Goal: Transaction & Acquisition: Purchase product/service

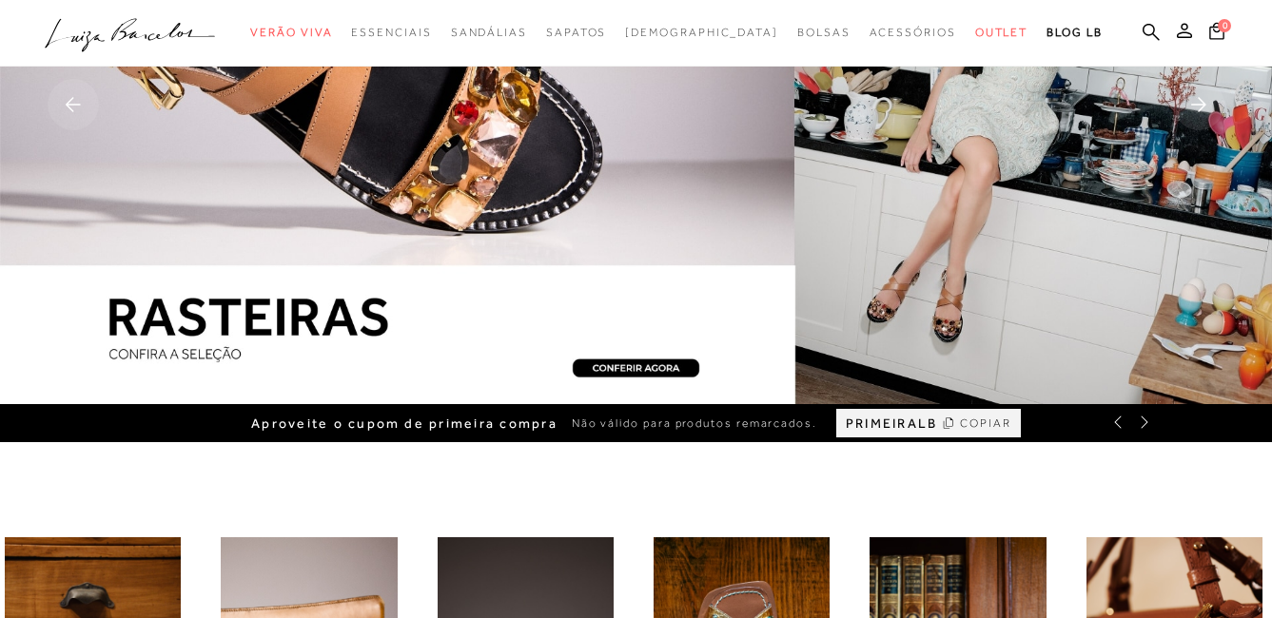
scroll to position [190, 0]
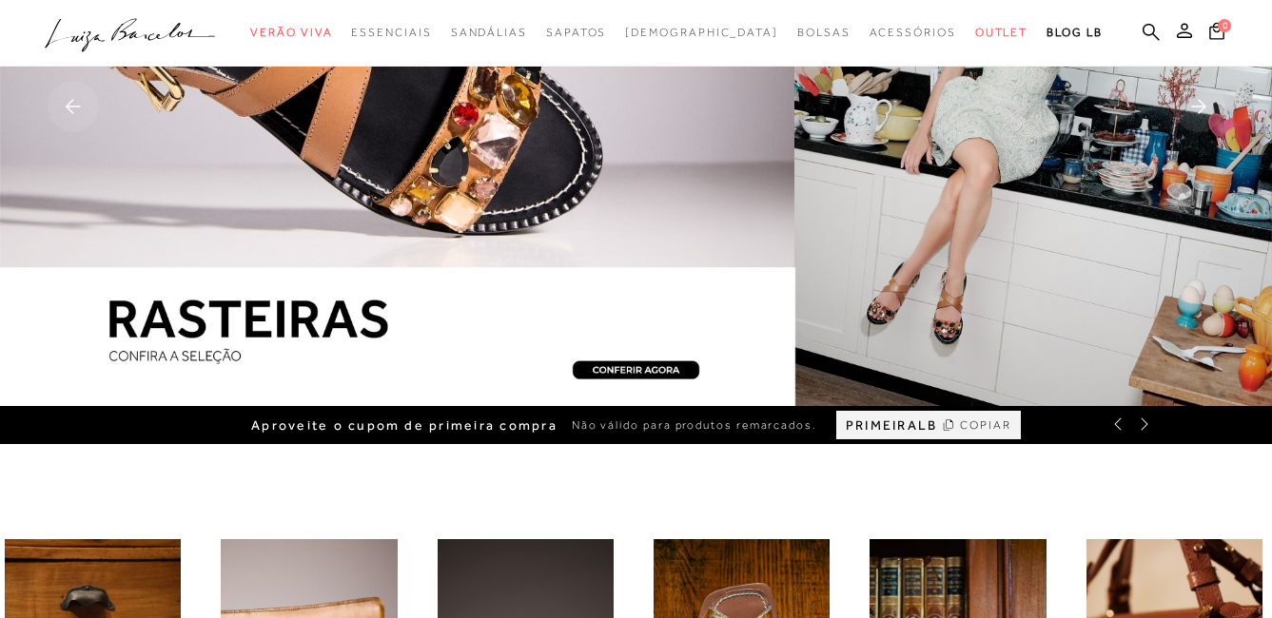
click at [586, 243] on img at bounding box center [636, 108] width 1272 height 596
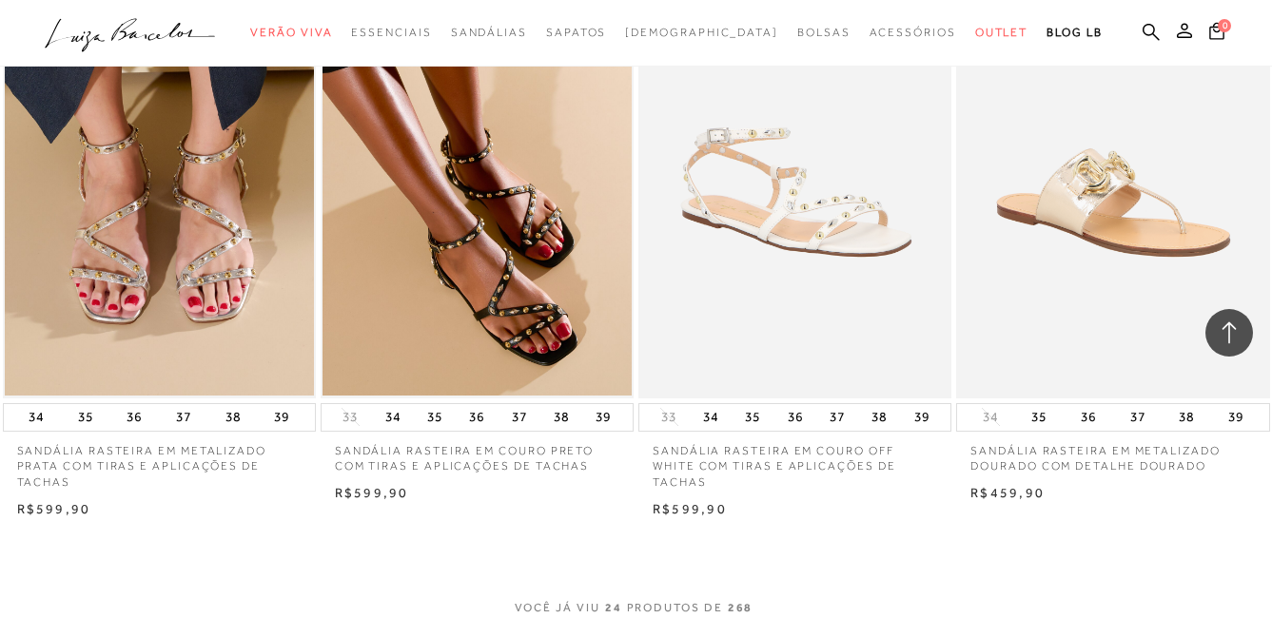
scroll to position [3329, 0]
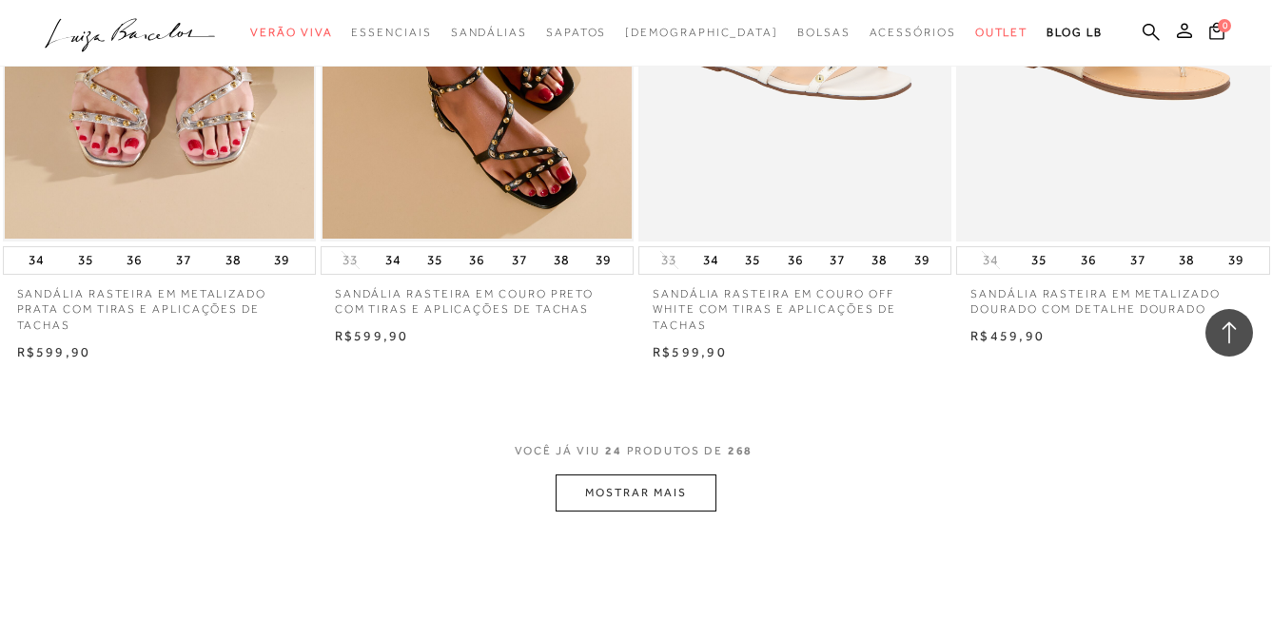
click at [623, 488] on button "MOSTRAR MAIS" at bounding box center [635, 493] width 160 height 37
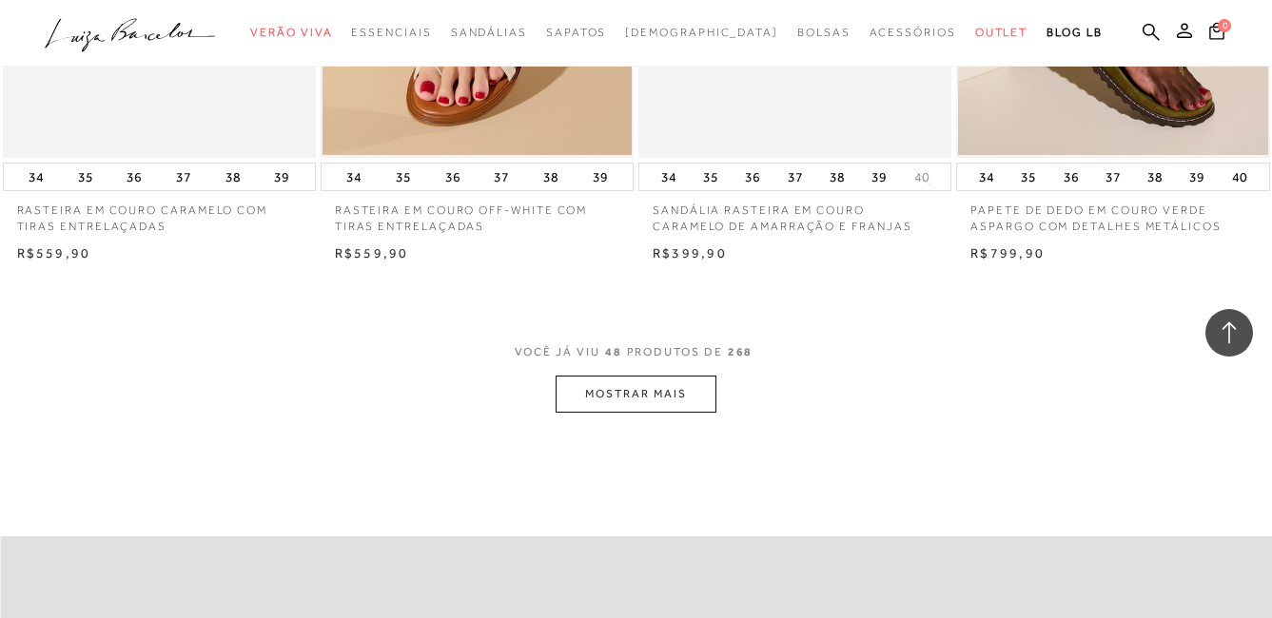
scroll to position [7038, 0]
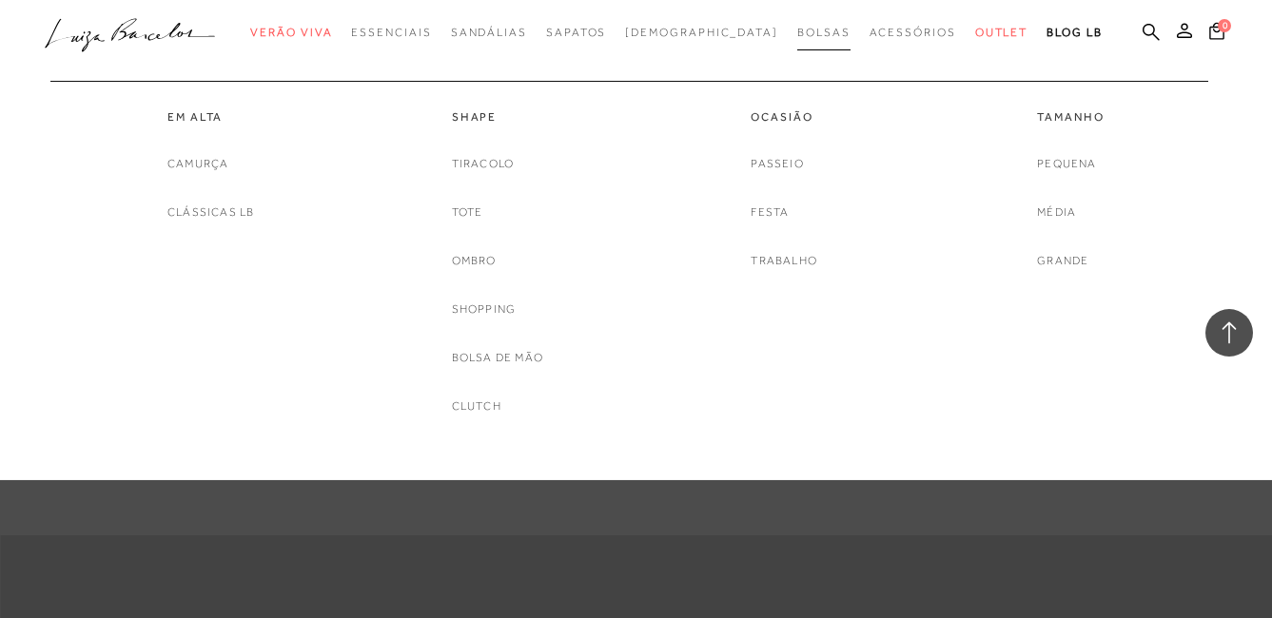
click at [797, 33] on span "Bolsas" at bounding box center [823, 32] width 53 height 13
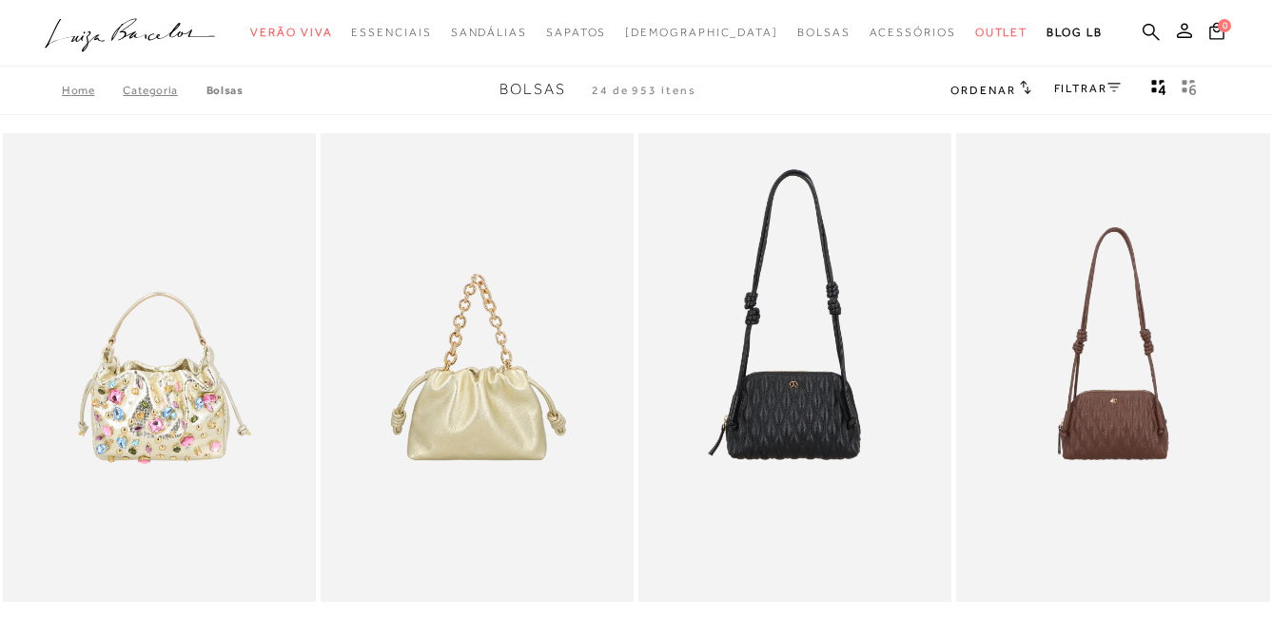
click at [1113, 88] on icon at bounding box center [1113, 88] width 13 height 10
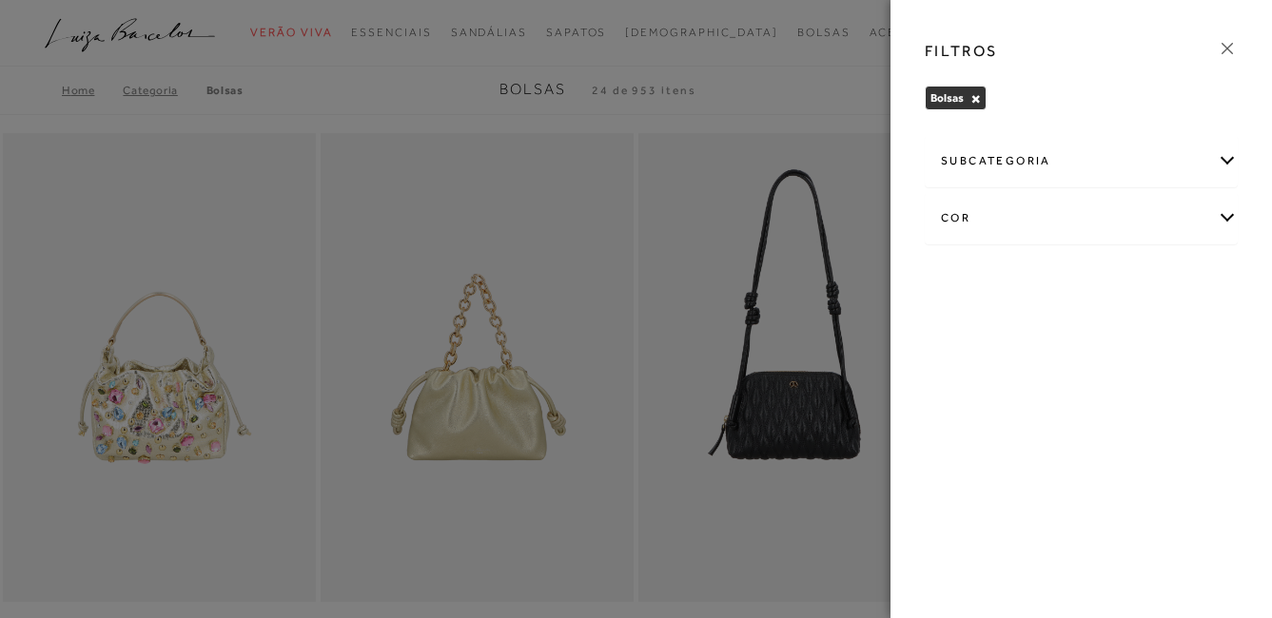
click at [1228, 222] on div "cor" at bounding box center [1080, 218] width 311 height 50
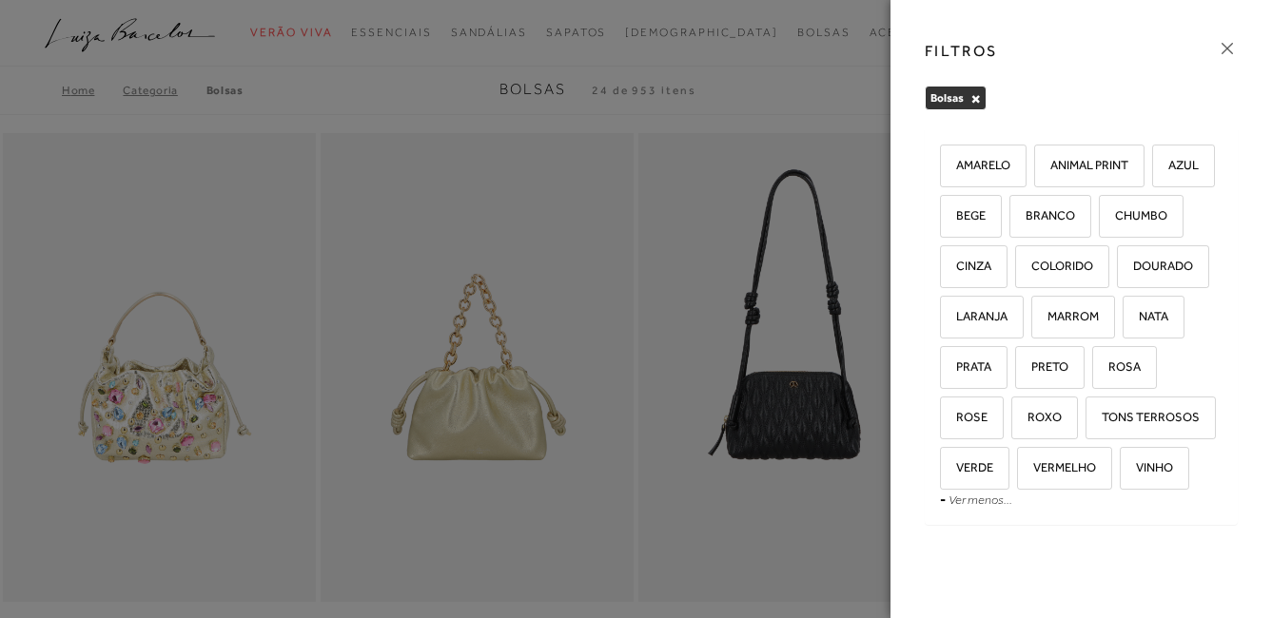
scroll to position [165, 0]
click at [1033, 317] on span "MARROM" at bounding box center [1066, 316] width 66 height 14
click at [1028, 317] on input "MARROM" at bounding box center [1037, 319] width 19 height 19
checkbox input "true"
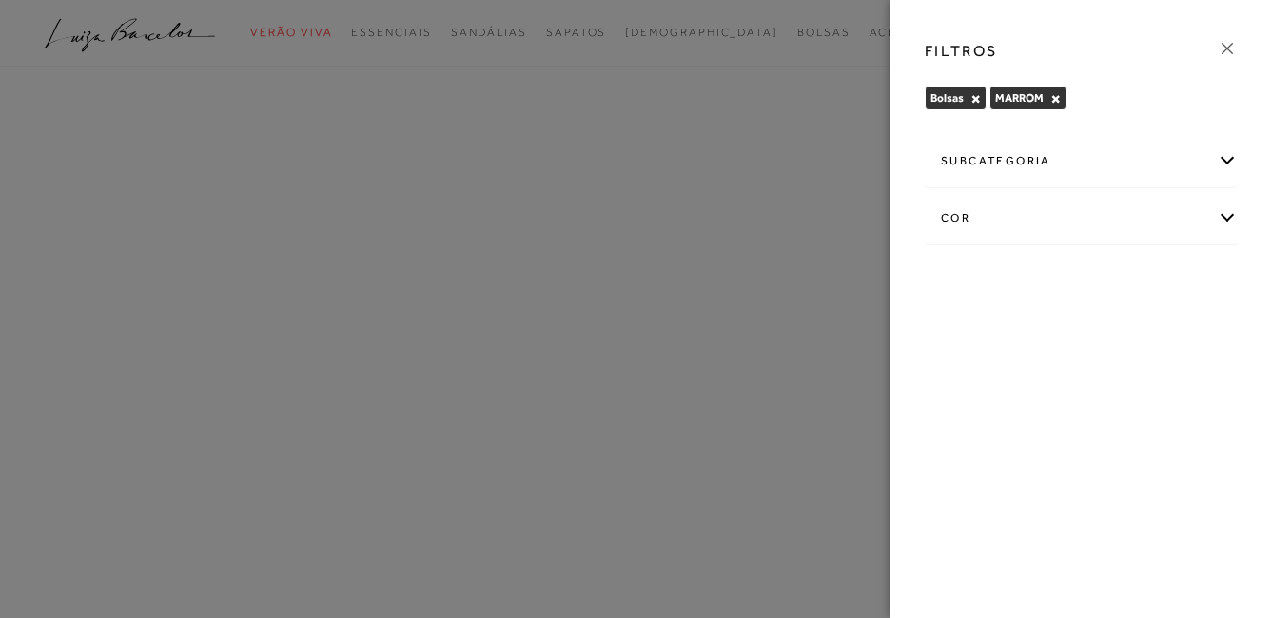
click at [1218, 45] on icon at bounding box center [1226, 48] width 21 height 21
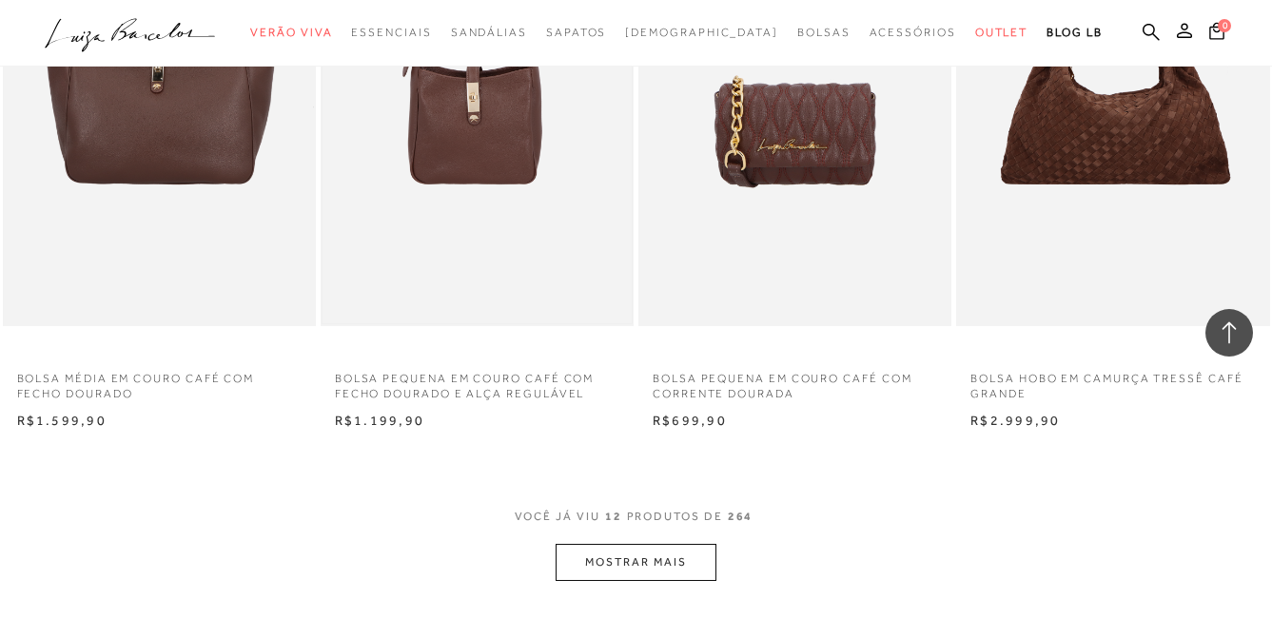
scroll to position [1522, 0]
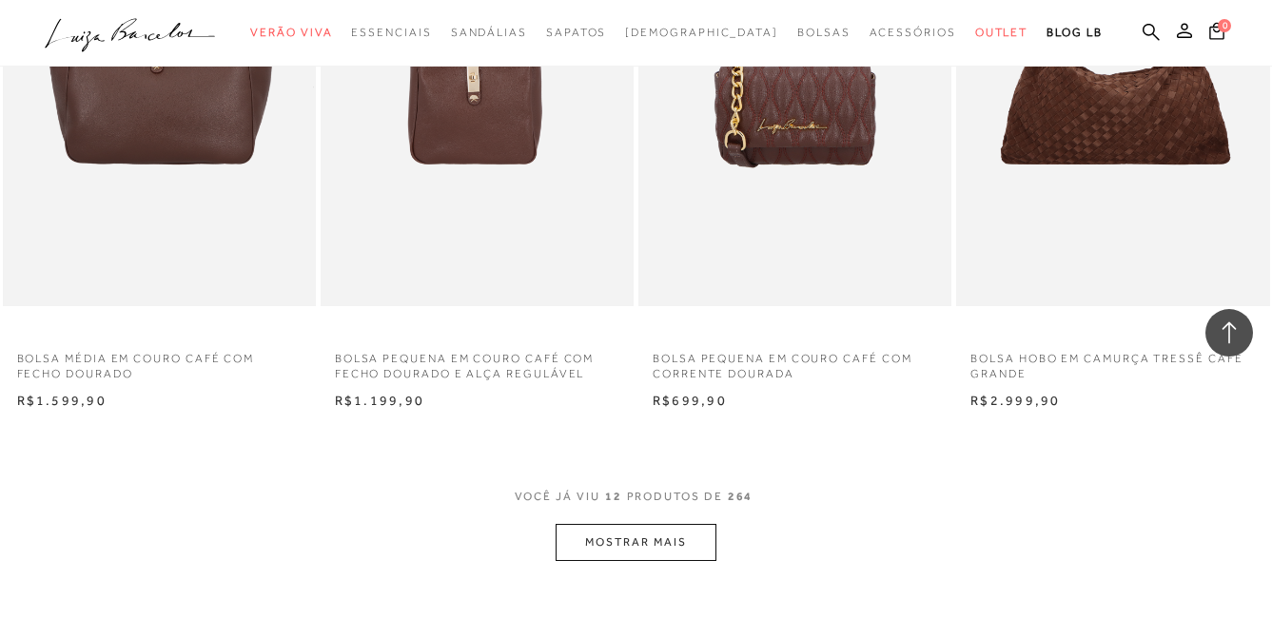
click at [700, 556] on button "MOSTRAR MAIS" at bounding box center [635, 542] width 160 height 37
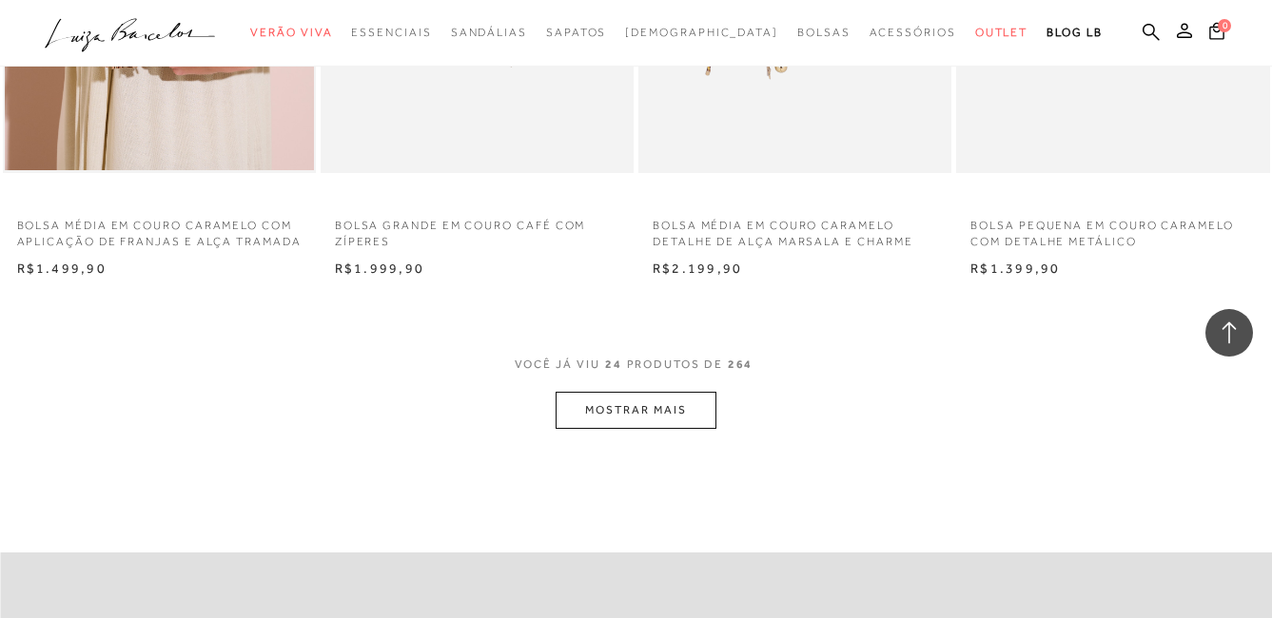
scroll to position [3519, 0]
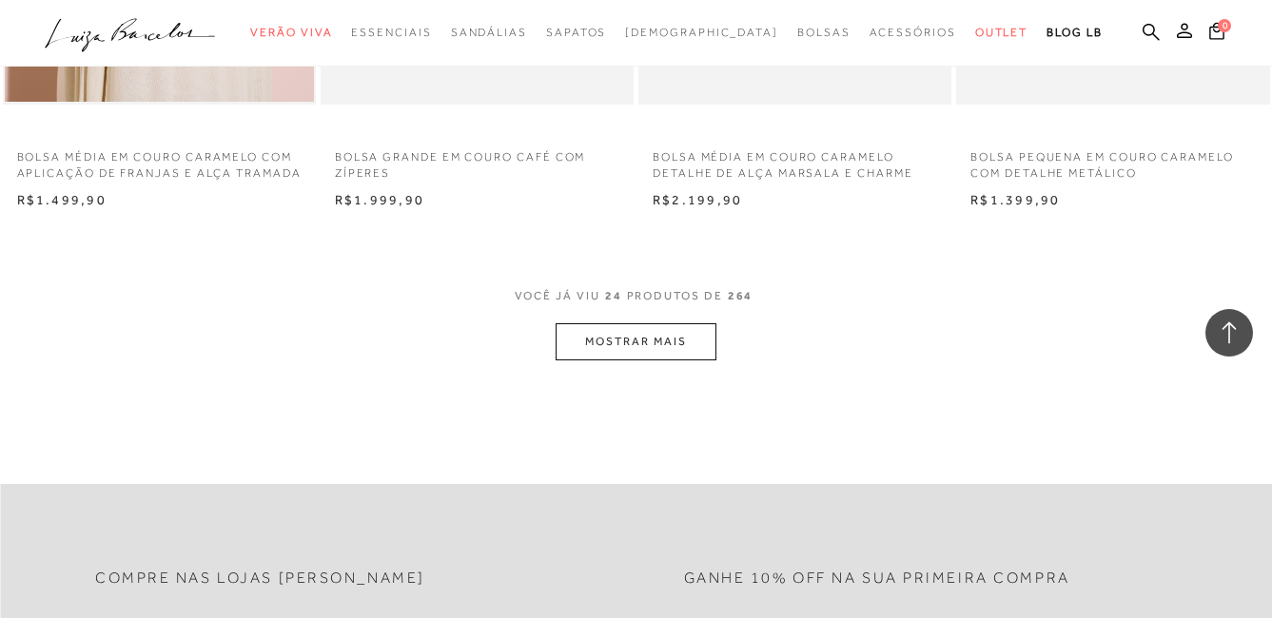
click at [620, 330] on button "MOSTRAR MAIS" at bounding box center [635, 341] width 160 height 37
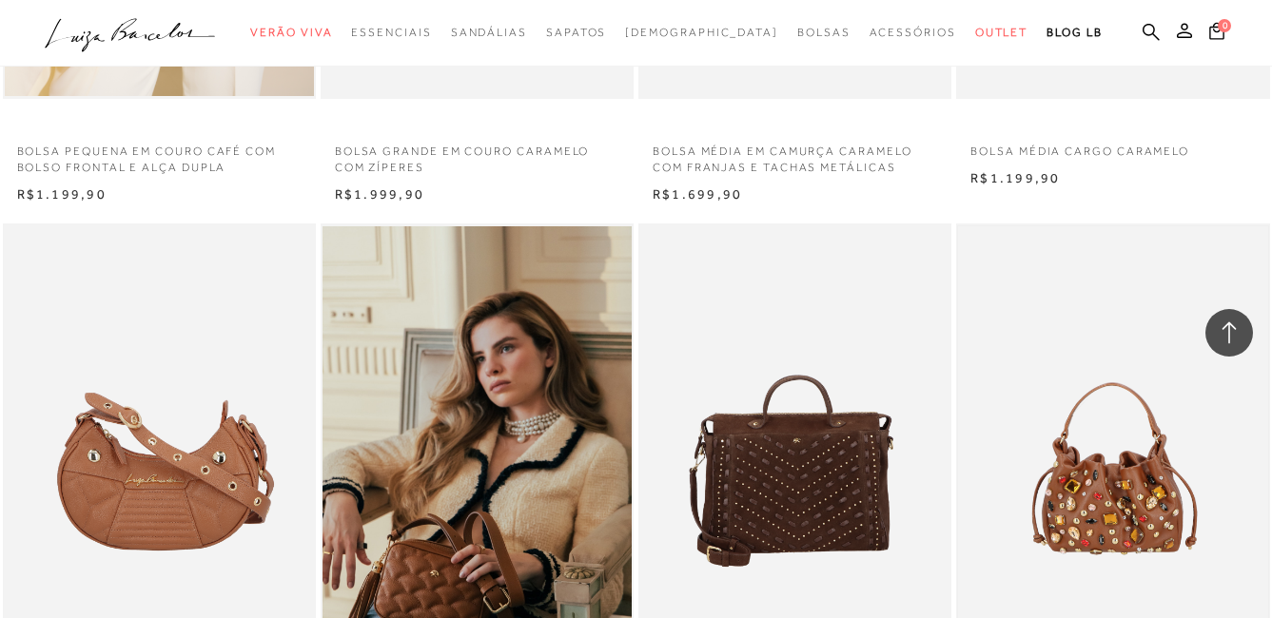
scroll to position [5136, 0]
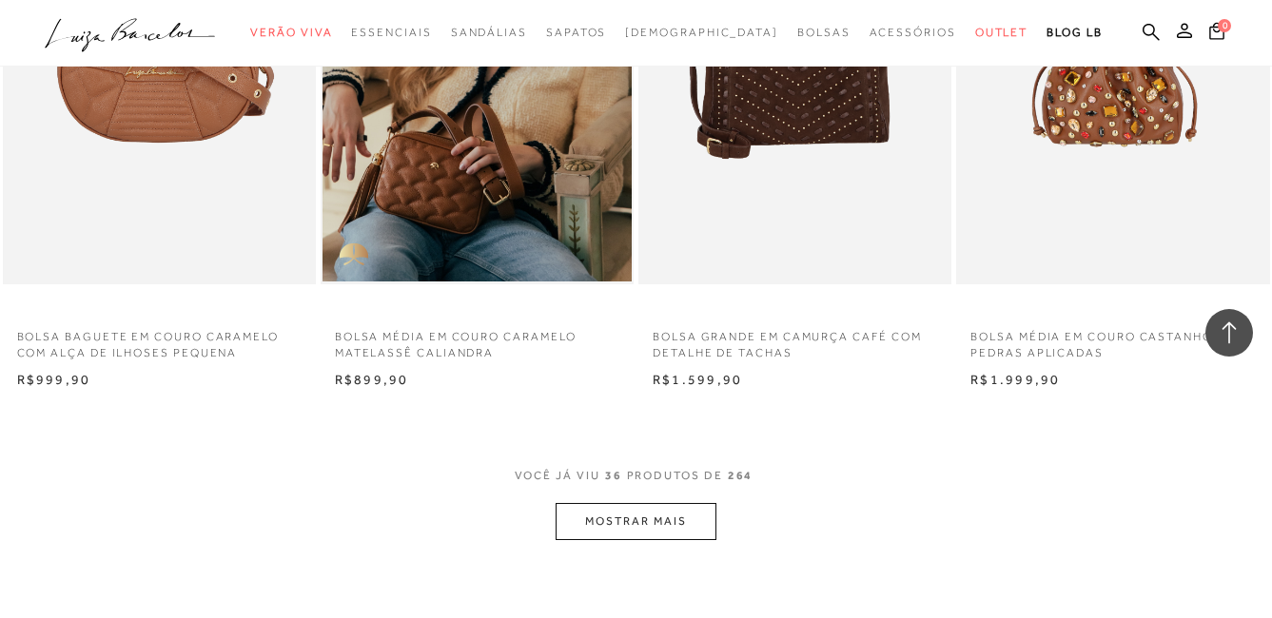
click at [651, 532] on button "MOSTRAR MAIS" at bounding box center [635, 521] width 160 height 37
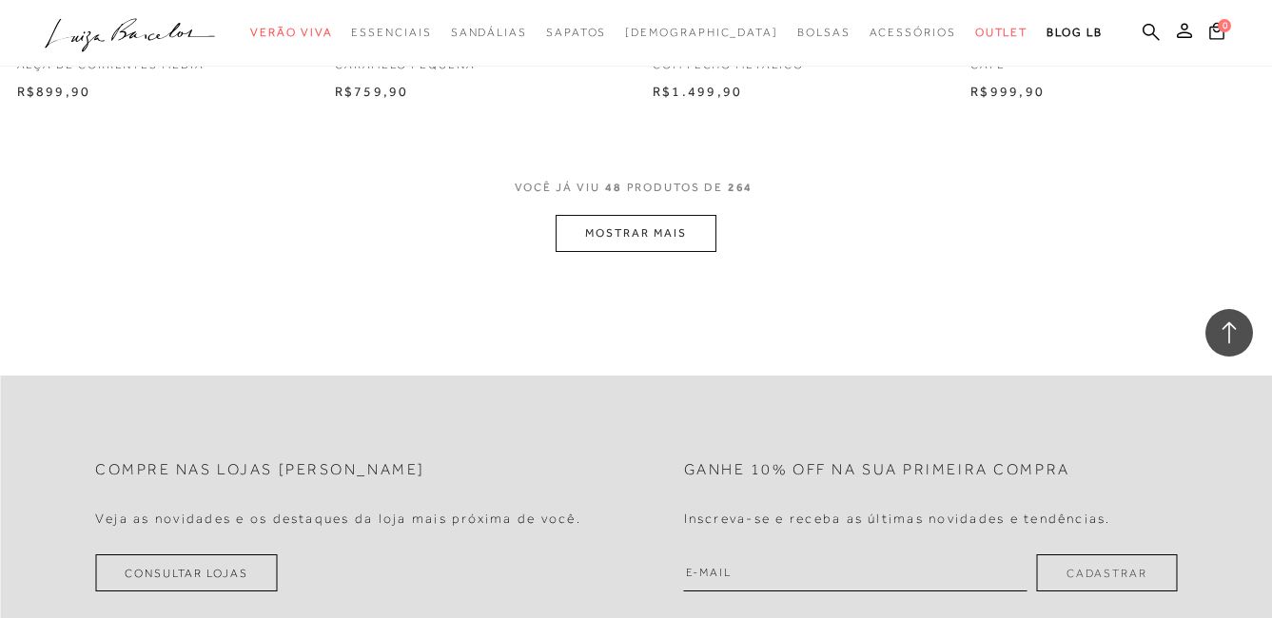
scroll to position [7228, 0]
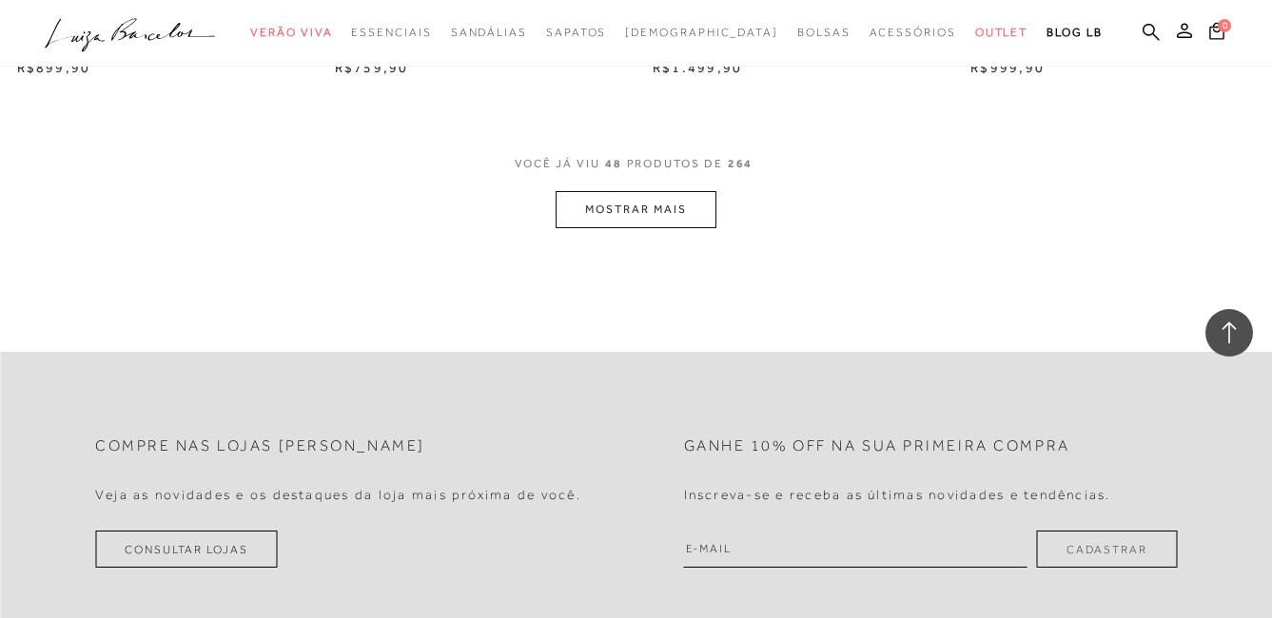
click at [664, 218] on button "MOSTRAR MAIS" at bounding box center [635, 209] width 160 height 37
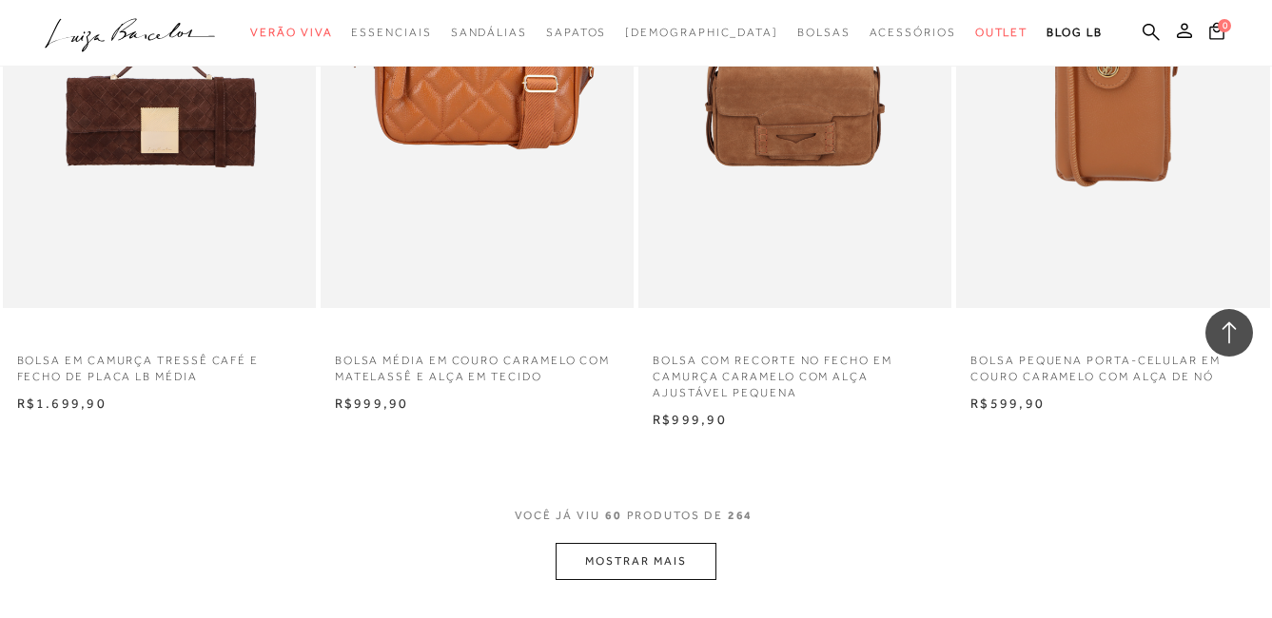
scroll to position [8845, 0]
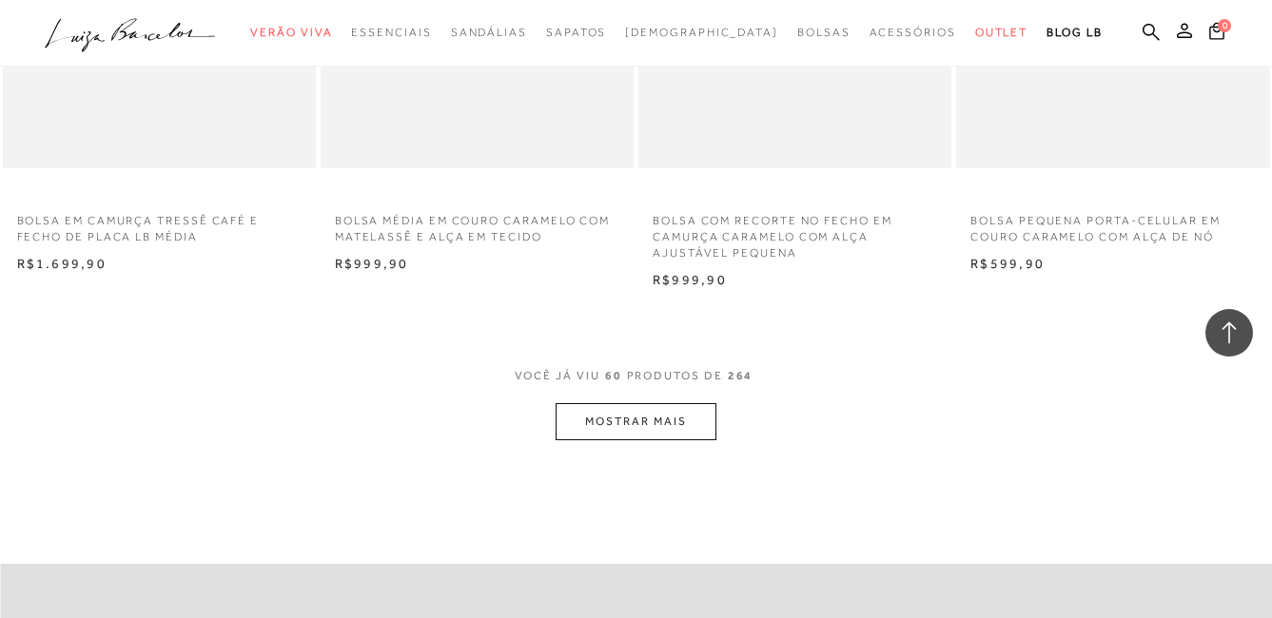
click at [625, 426] on button "MOSTRAR MAIS" at bounding box center [635, 421] width 160 height 37
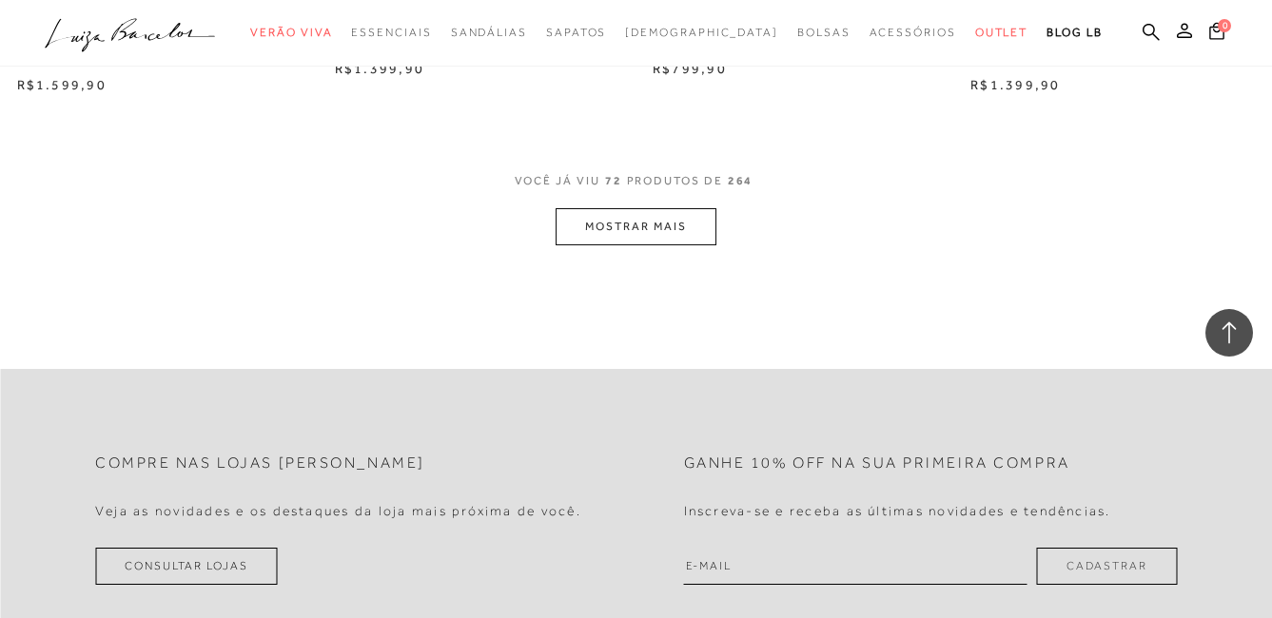
scroll to position [10937, 0]
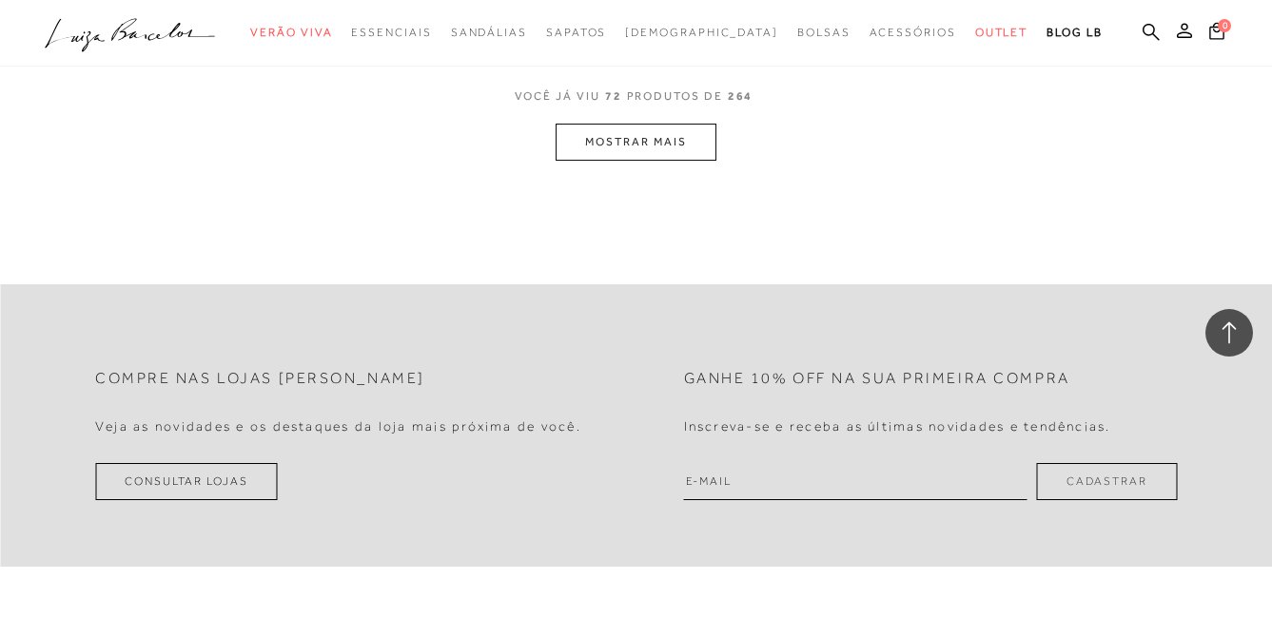
click at [641, 146] on button "MOSTRAR MAIS" at bounding box center [635, 142] width 160 height 37
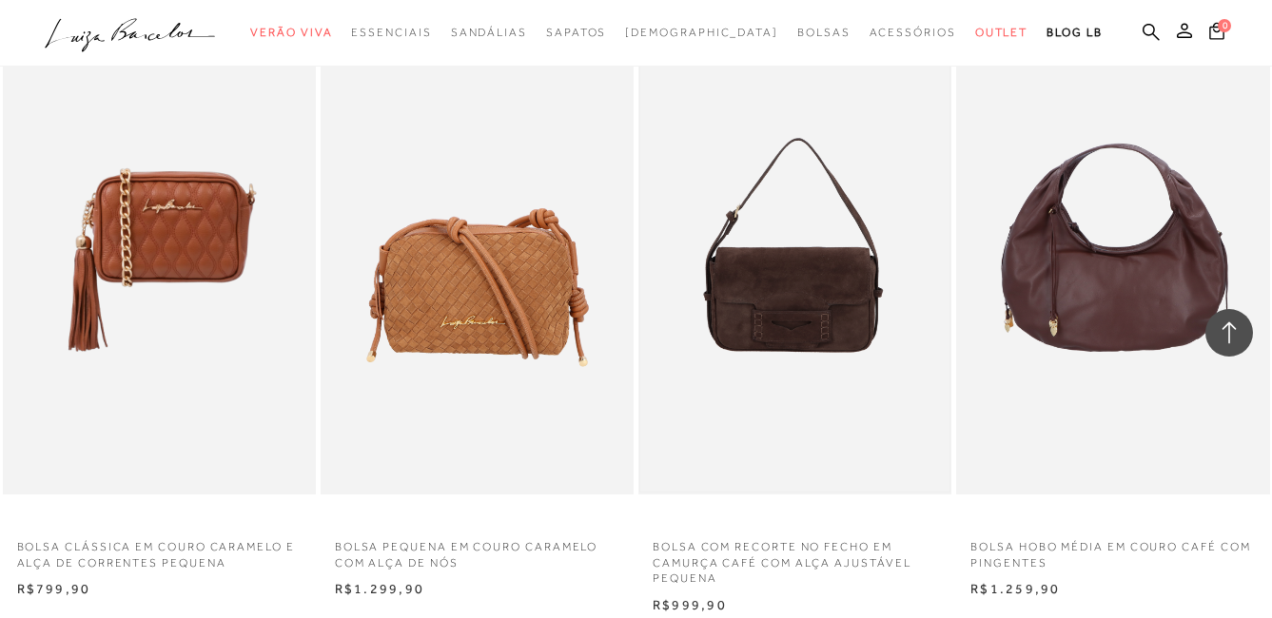
scroll to position [12399, 0]
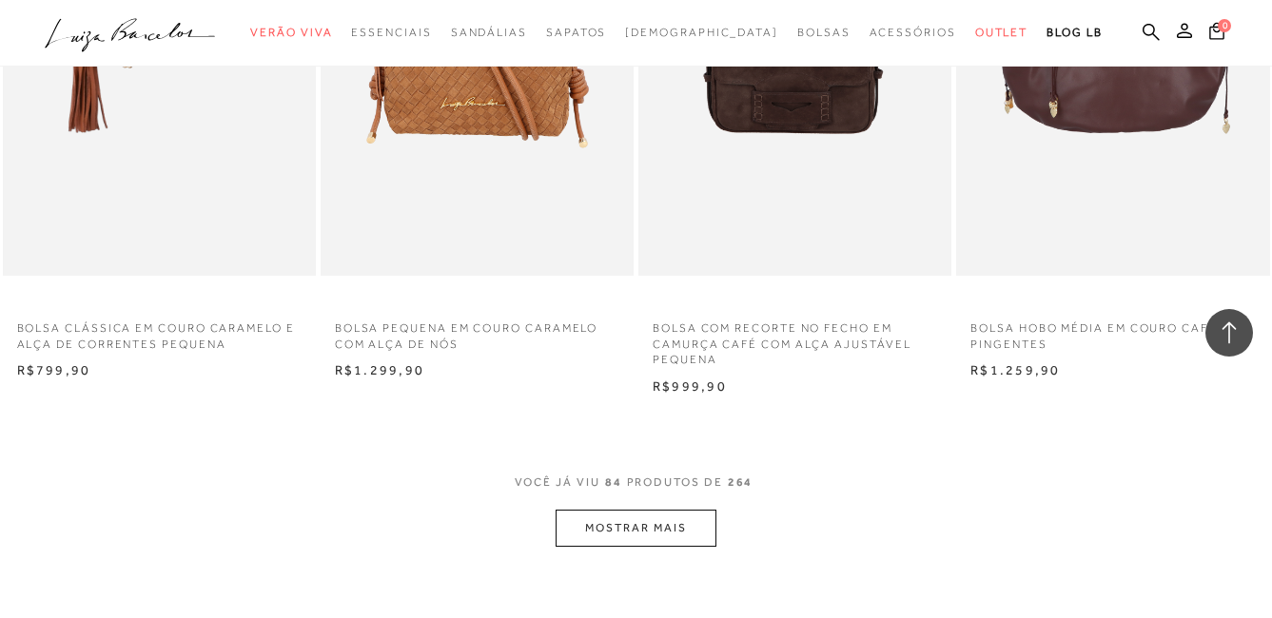
click at [677, 533] on button "MOSTRAR MAIS" at bounding box center [635, 528] width 160 height 37
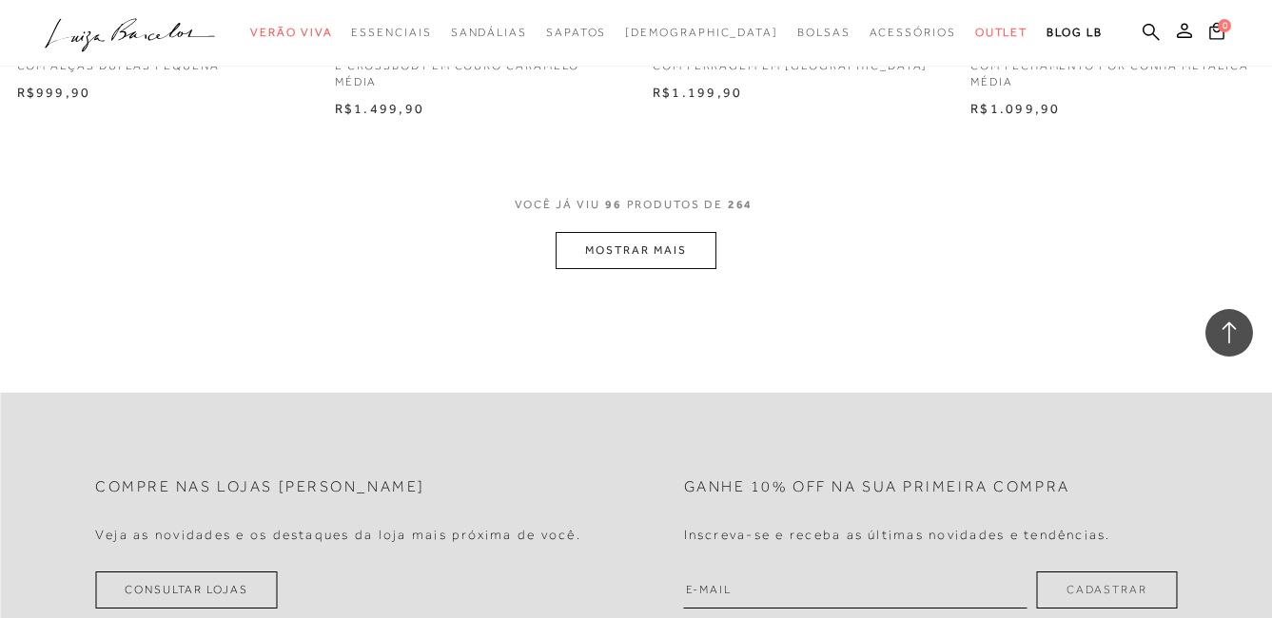
scroll to position [14491, 0]
click at [688, 253] on button "MOSTRAR MAIS" at bounding box center [635, 248] width 160 height 37
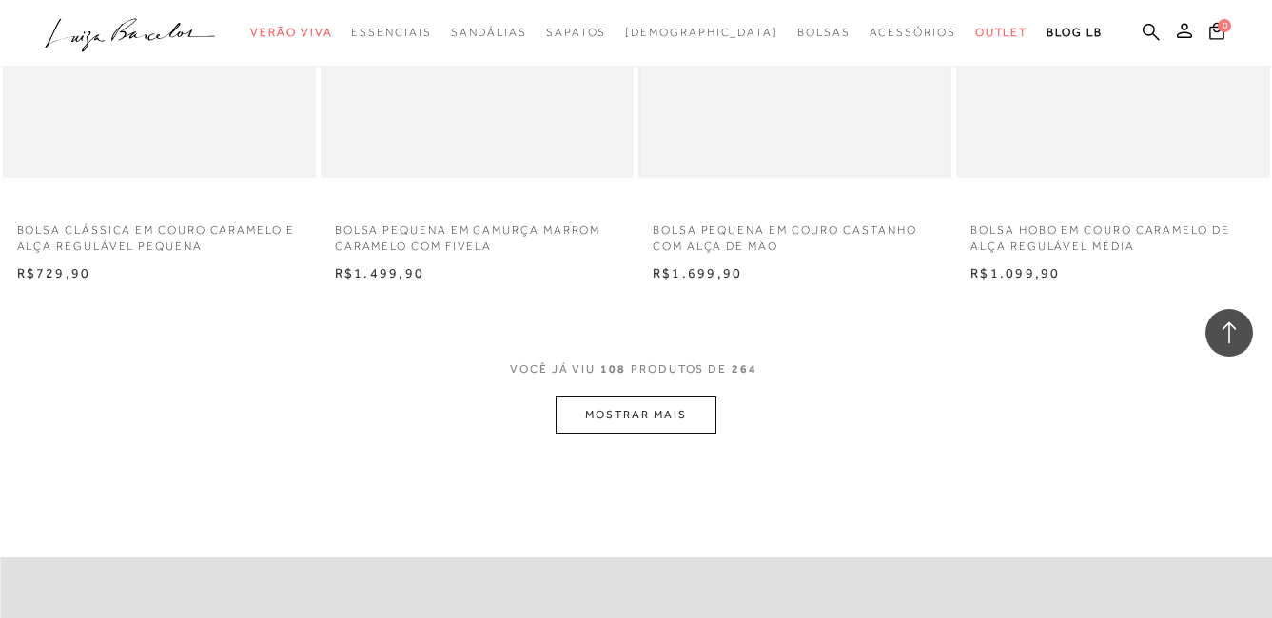
scroll to position [16393, 0]
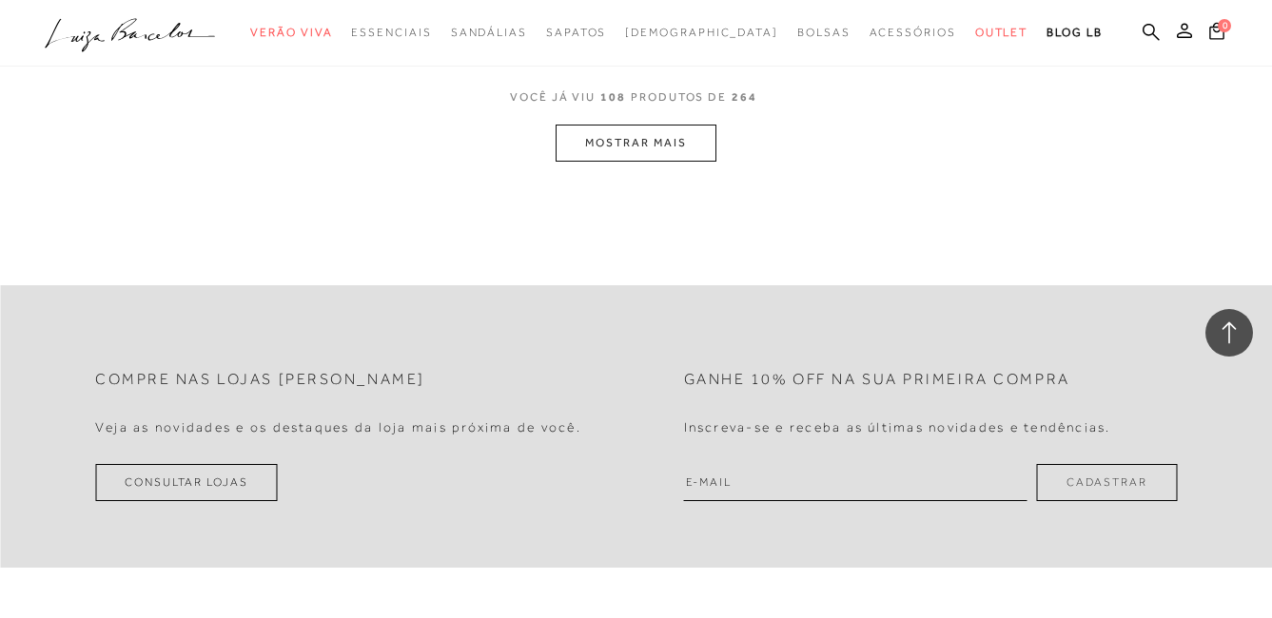
click at [664, 155] on button "MOSTRAR MAIS" at bounding box center [635, 143] width 160 height 37
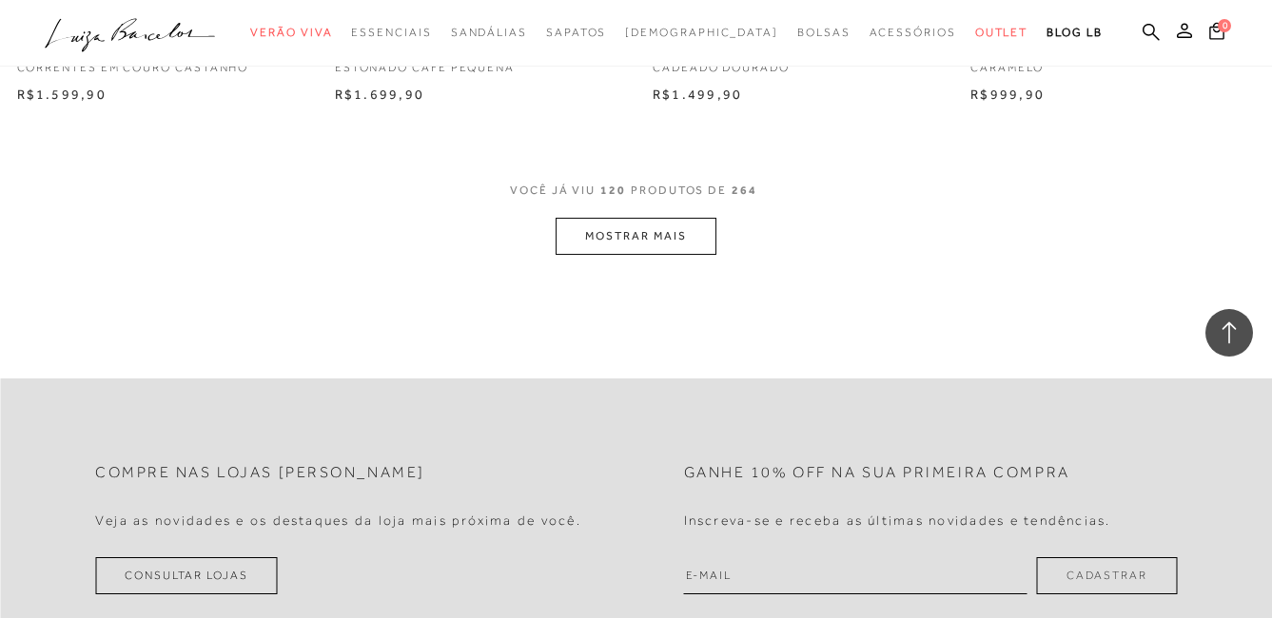
scroll to position [18200, 0]
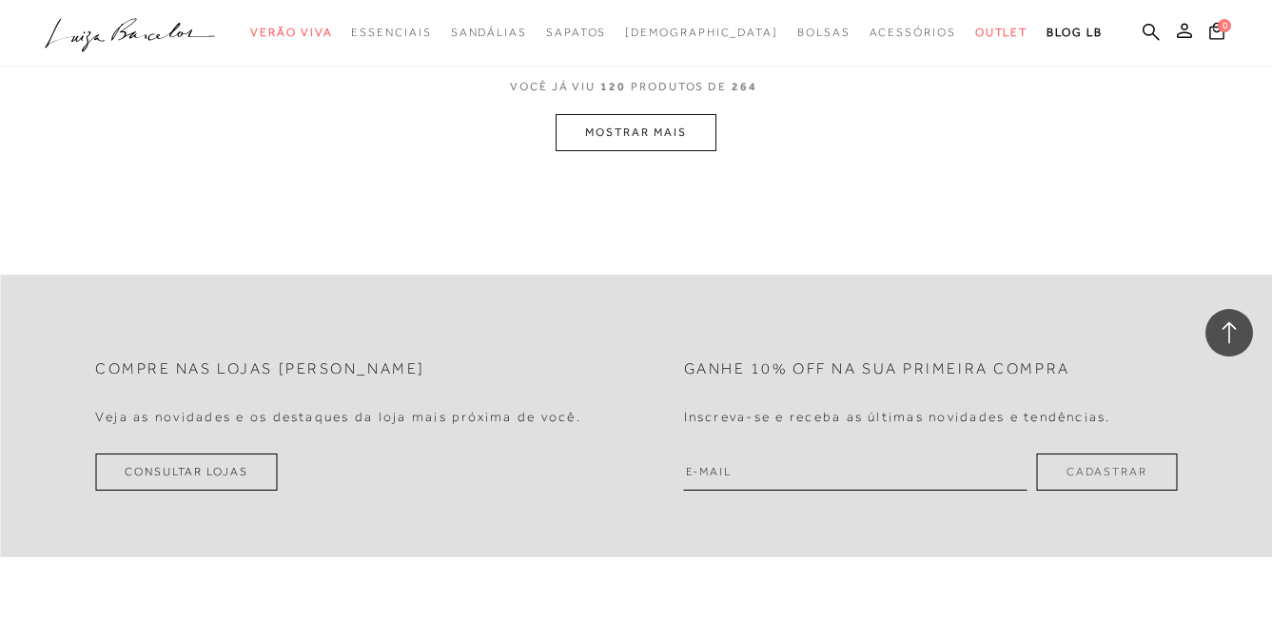
click at [621, 126] on button "MOSTRAR MAIS" at bounding box center [635, 132] width 160 height 37
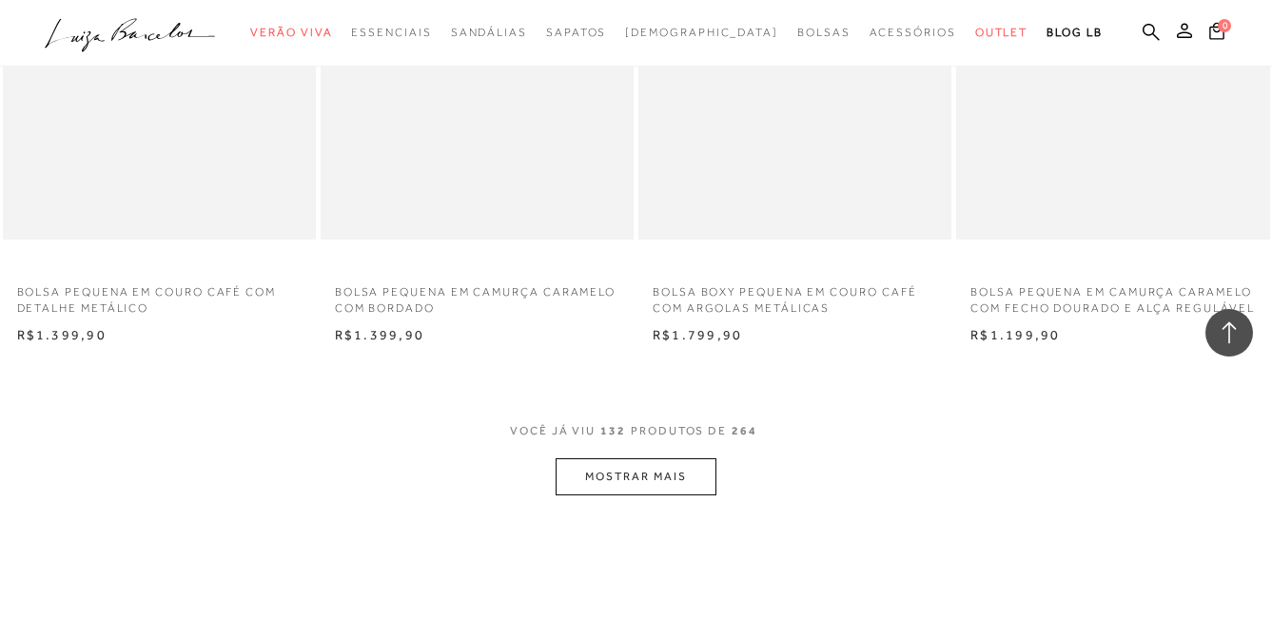
scroll to position [19817, 0]
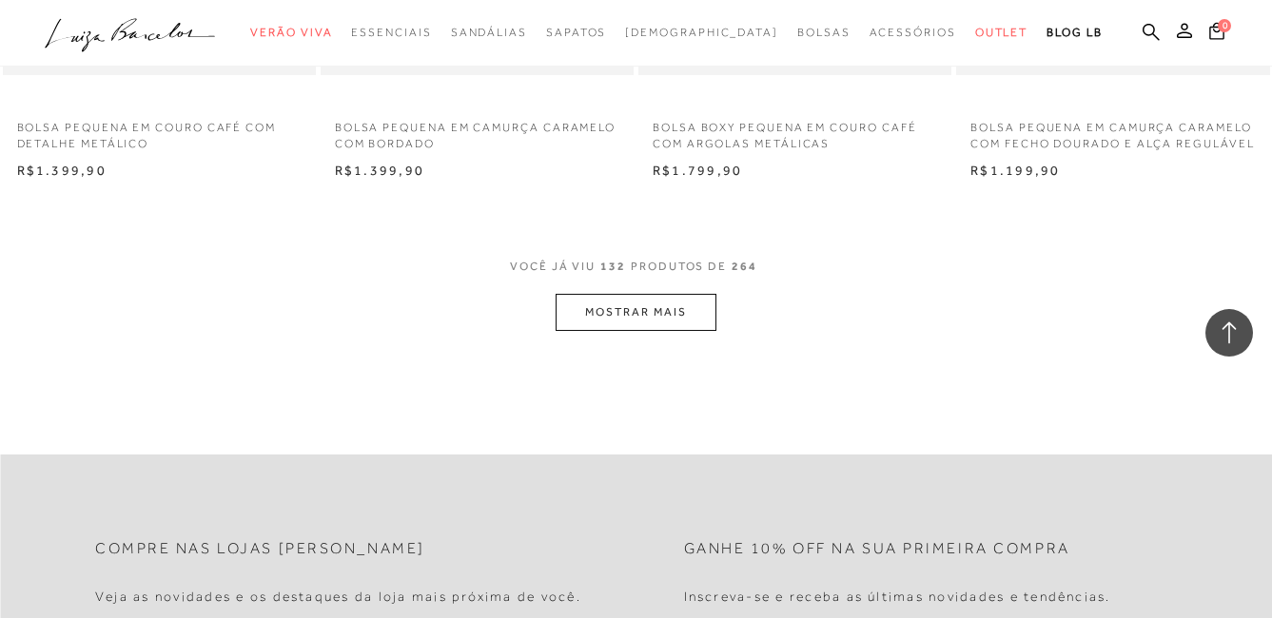
click at [587, 331] on button "MOSTRAR MAIS" at bounding box center [635, 312] width 160 height 37
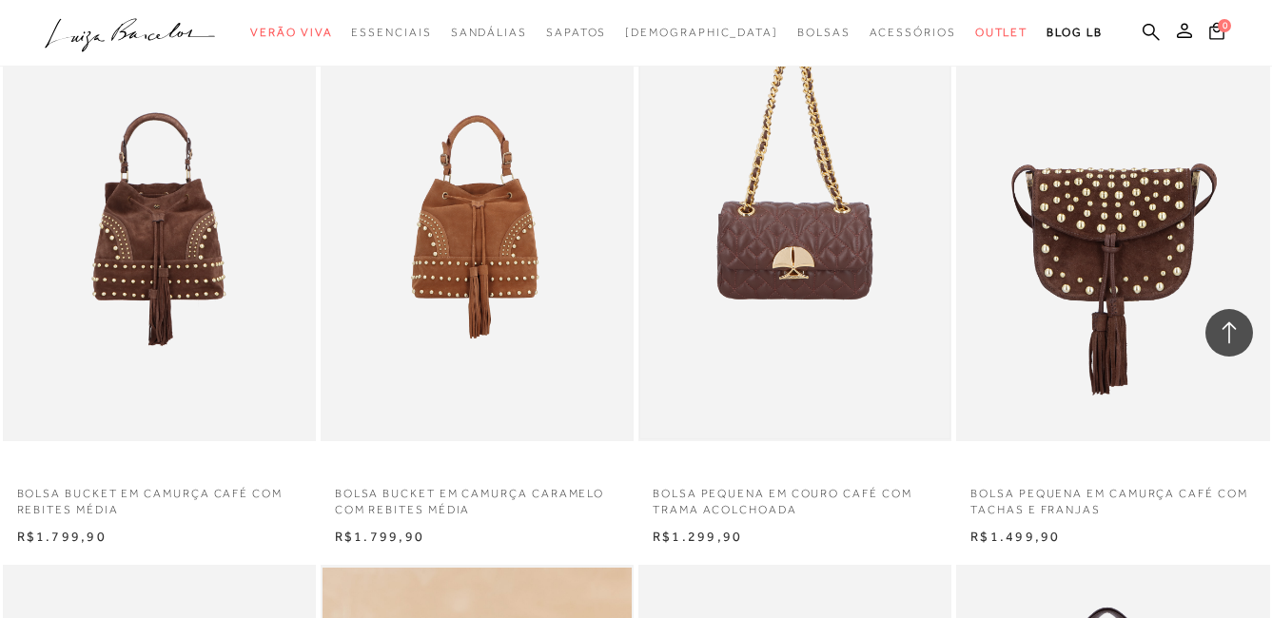
scroll to position [20673, 0]
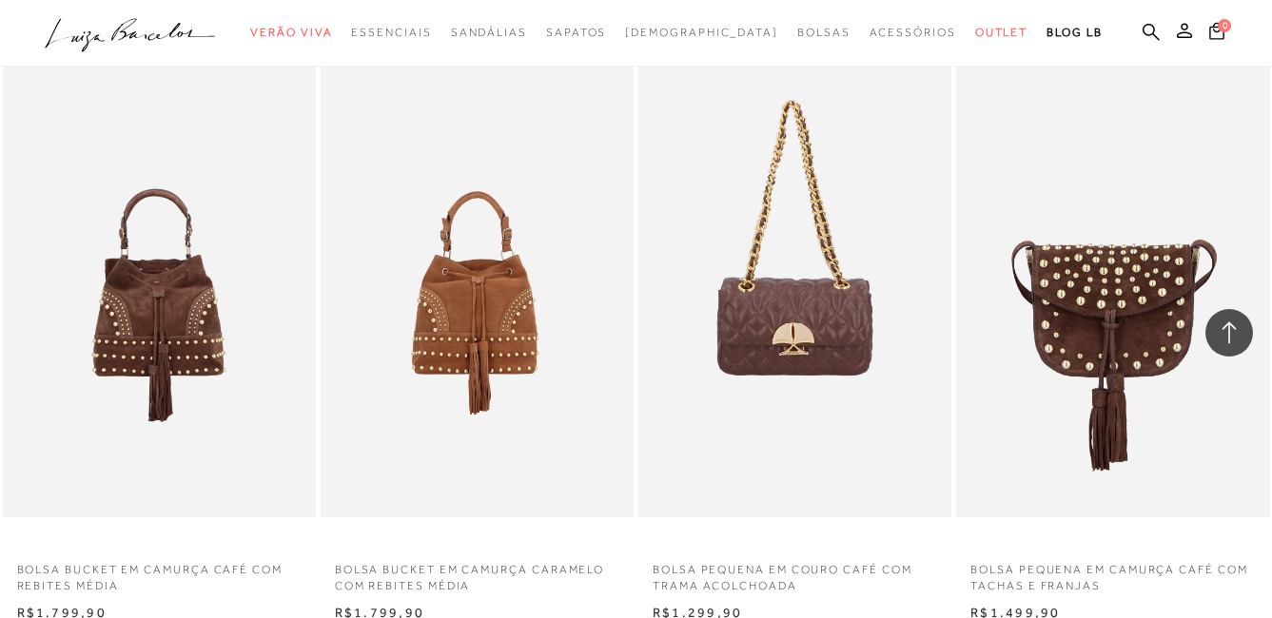
click at [836, 304] on img at bounding box center [794, 282] width 309 height 464
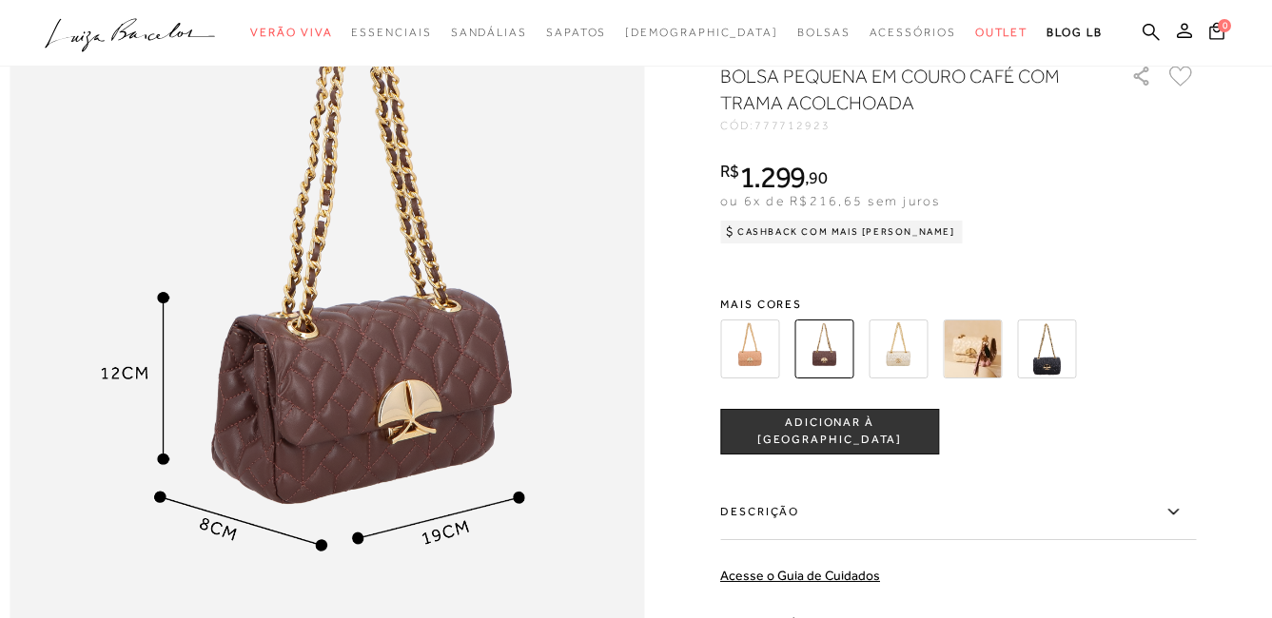
scroll to position [1046, 0]
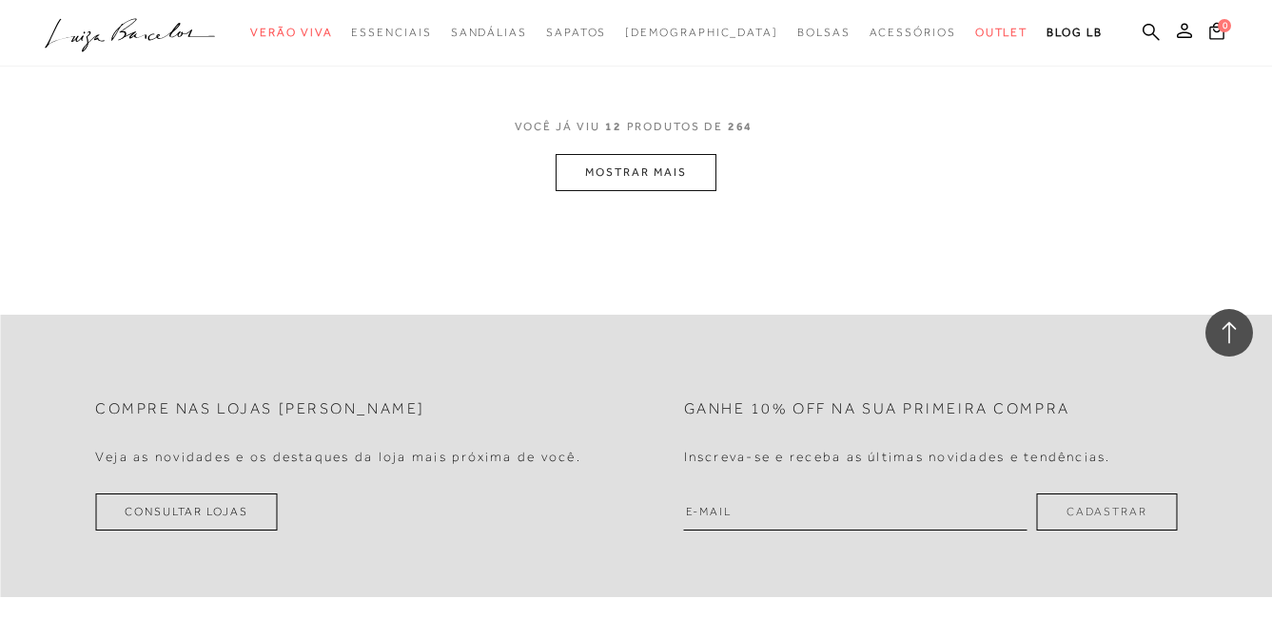
scroll to position [1902, 0]
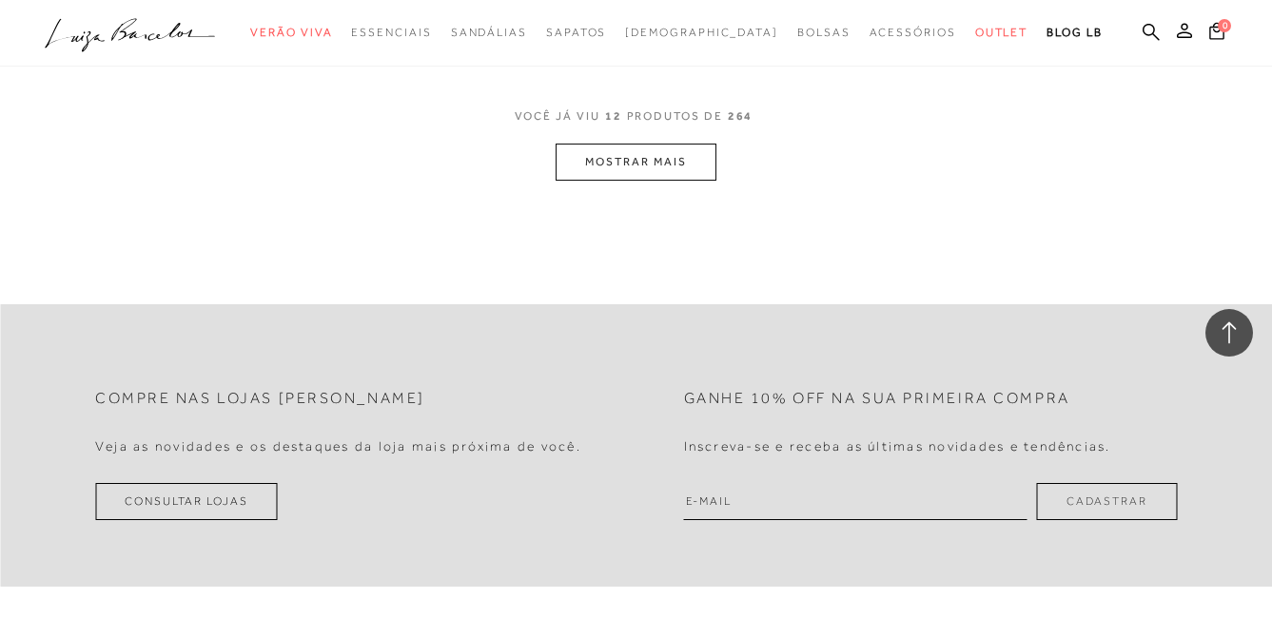
click at [615, 176] on button "MOSTRAR MAIS" at bounding box center [635, 162] width 160 height 37
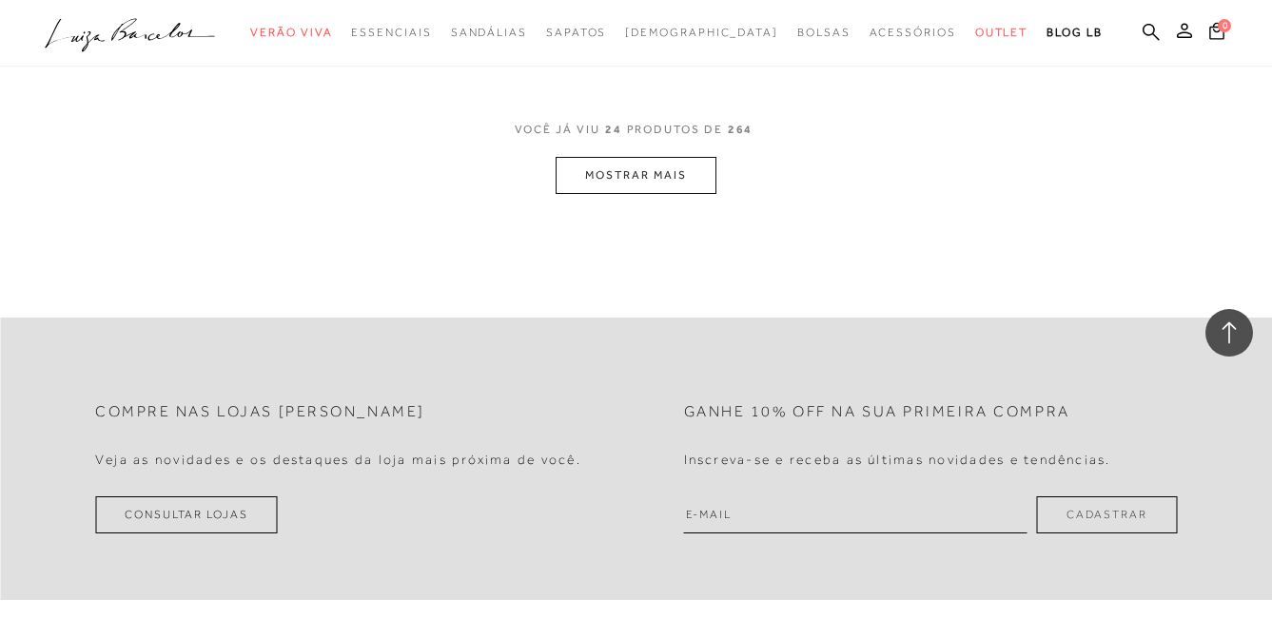
scroll to position [3522, 0]
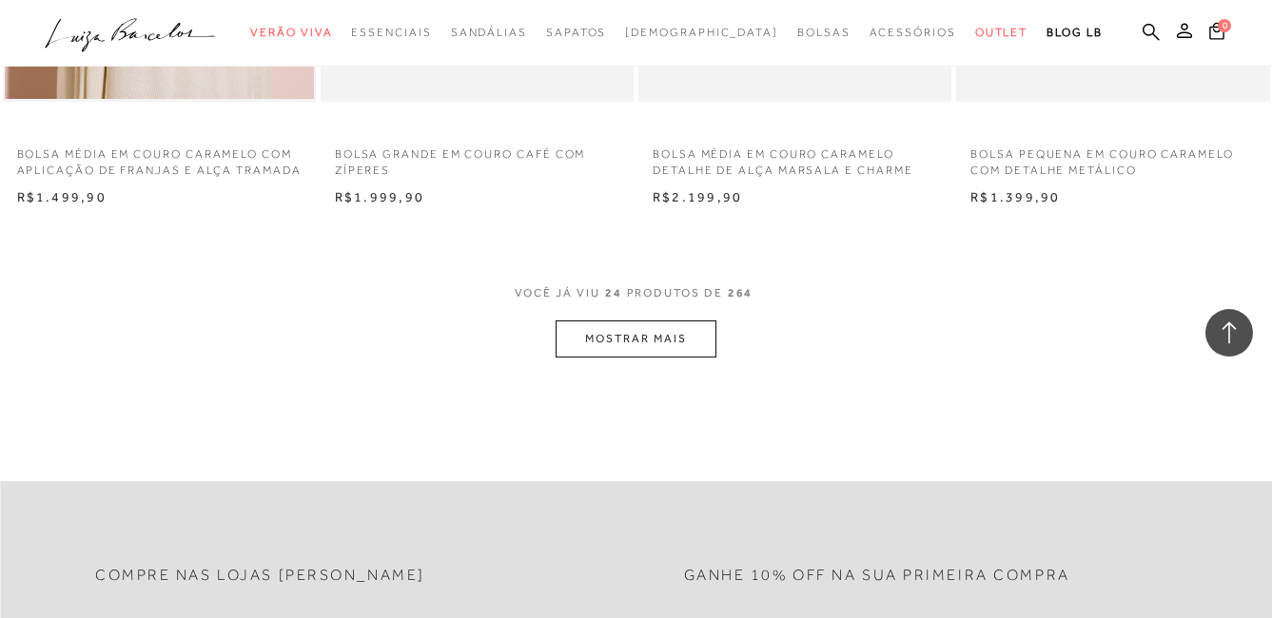
click at [658, 338] on button "MOSTRAR MAIS" at bounding box center [635, 338] width 160 height 37
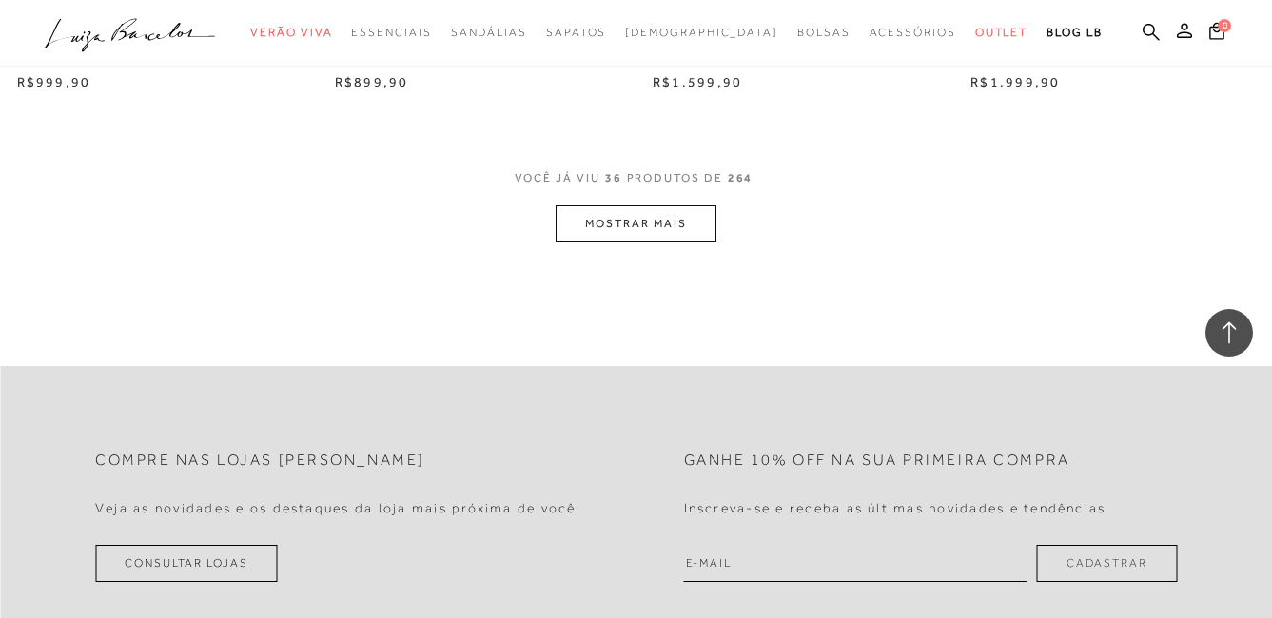
scroll to position [5424, 0]
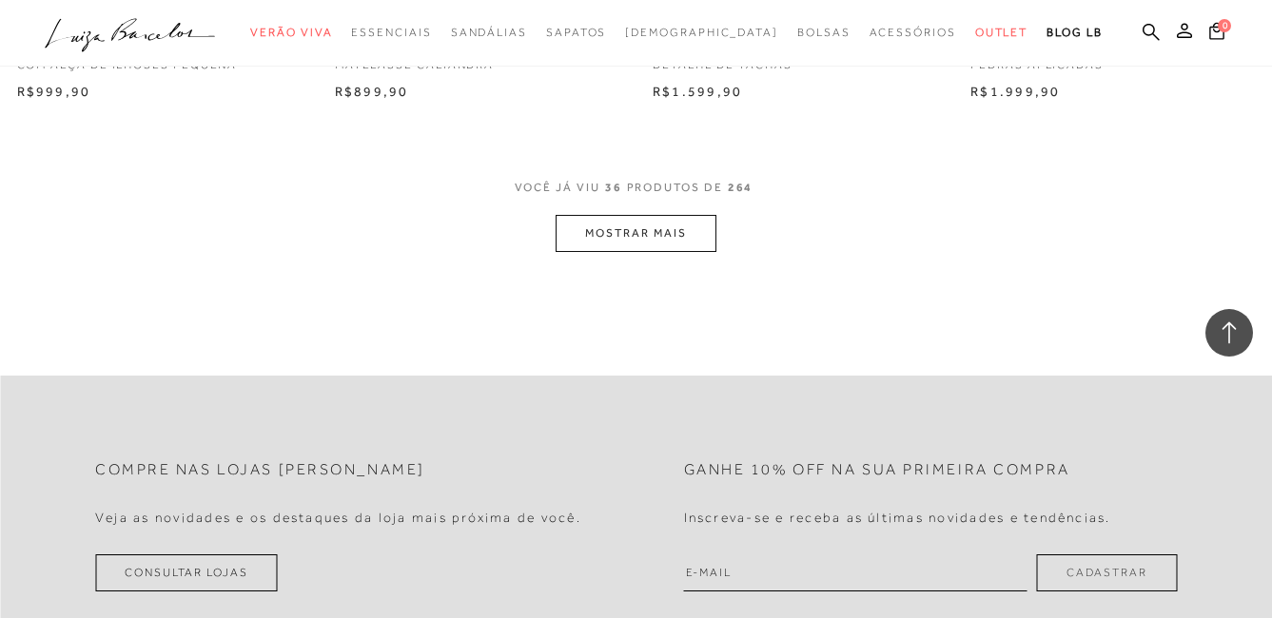
click at [696, 233] on button "MOSTRAR MAIS" at bounding box center [635, 233] width 160 height 37
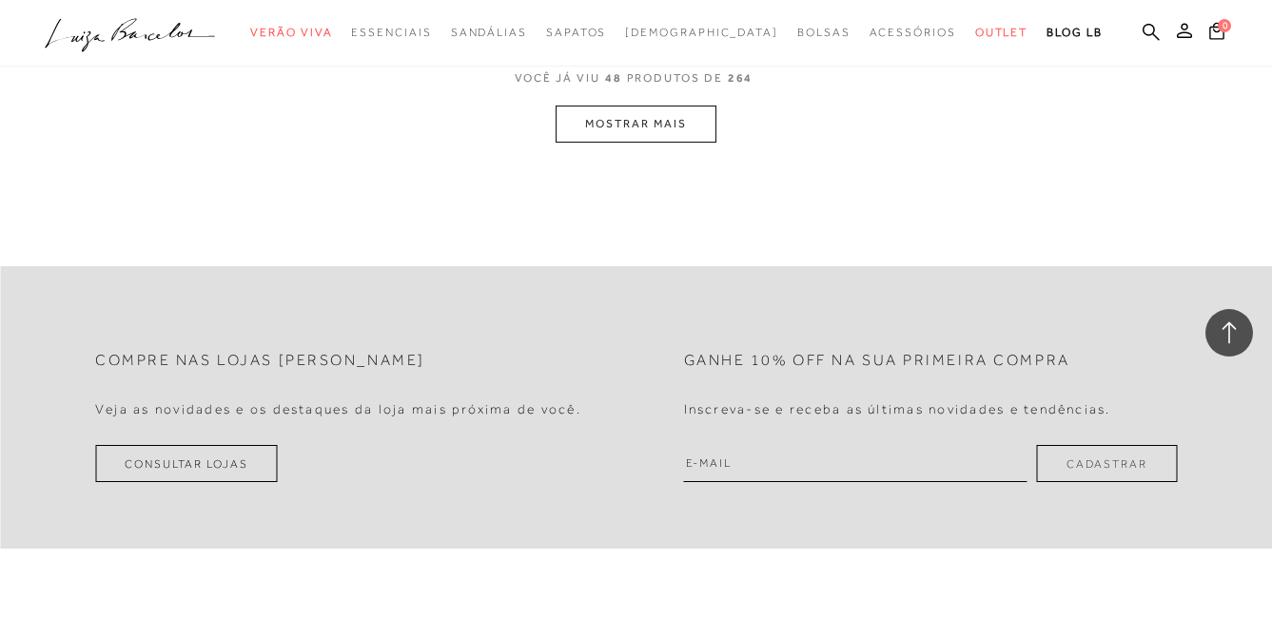
scroll to position [7326, 0]
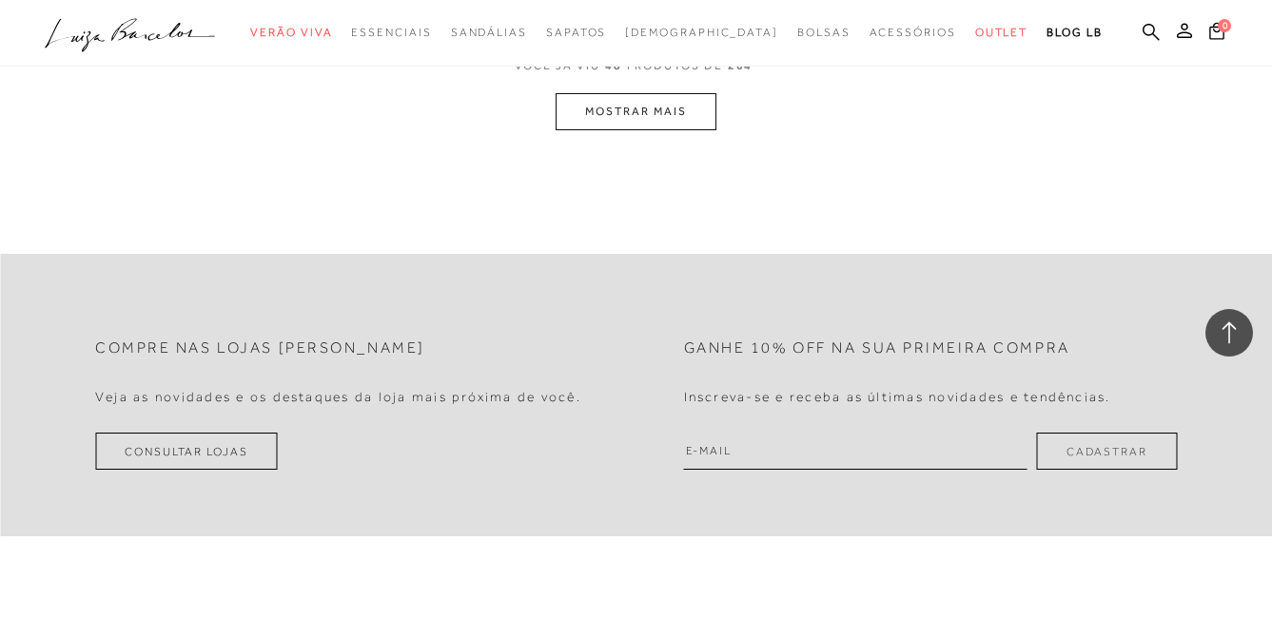
click at [652, 120] on button "MOSTRAR MAIS" at bounding box center [635, 111] width 160 height 37
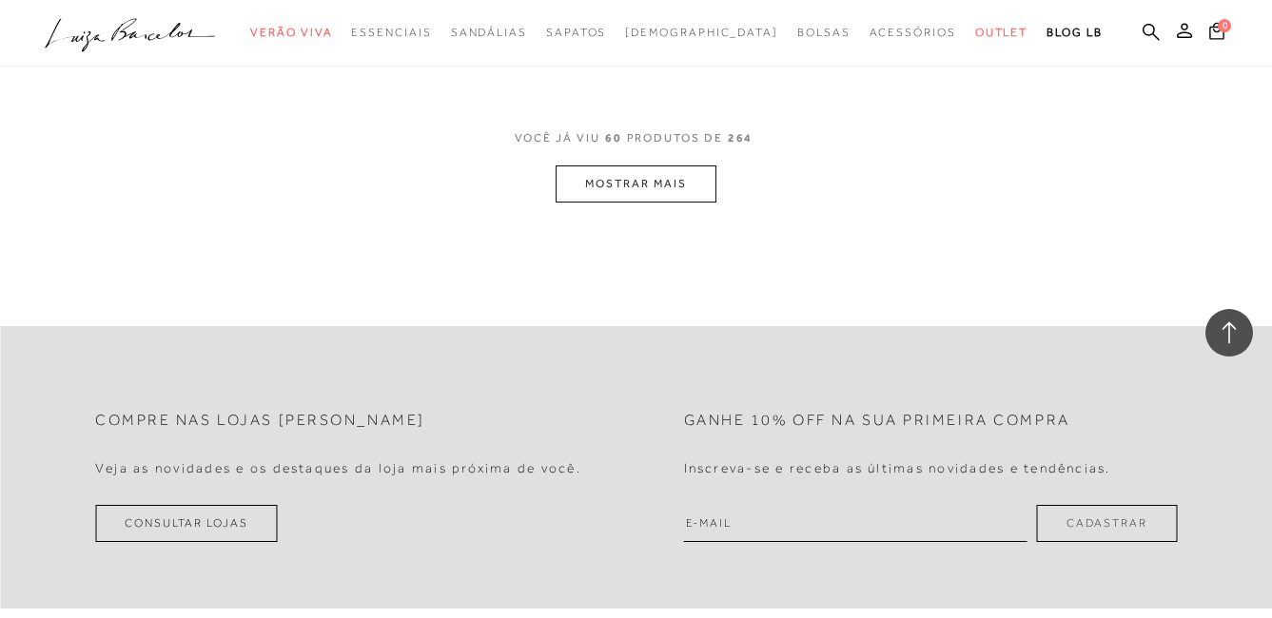
scroll to position [8964, 0]
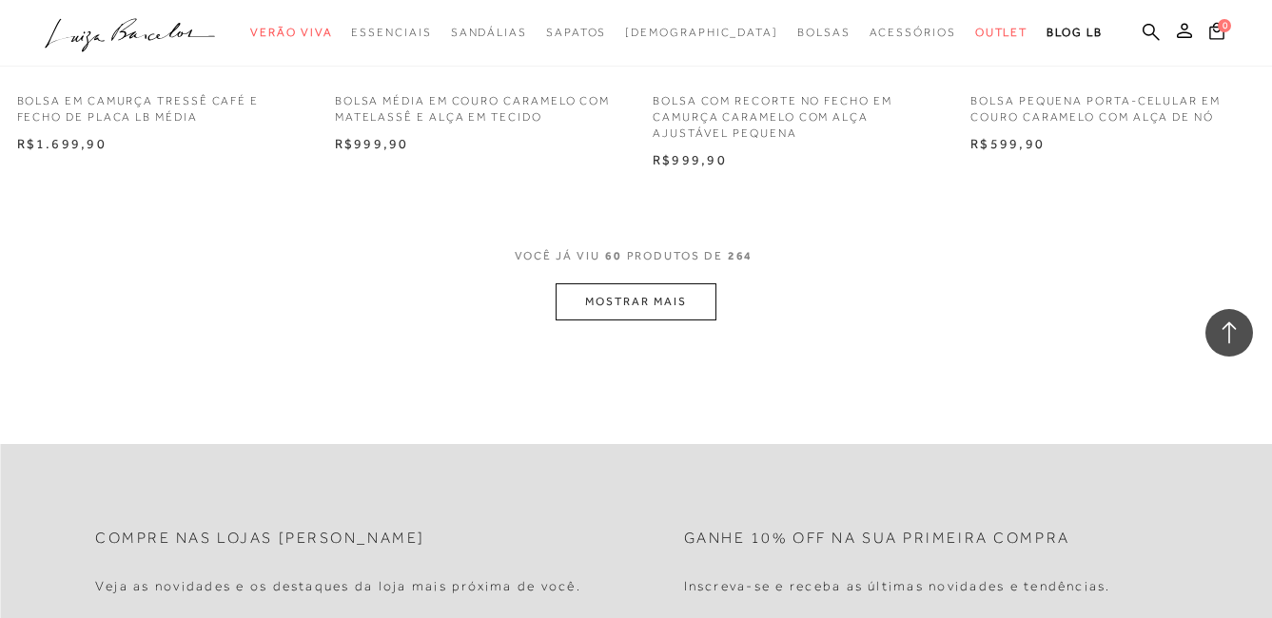
click at [666, 307] on button "MOSTRAR MAIS" at bounding box center [635, 301] width 160 height 37
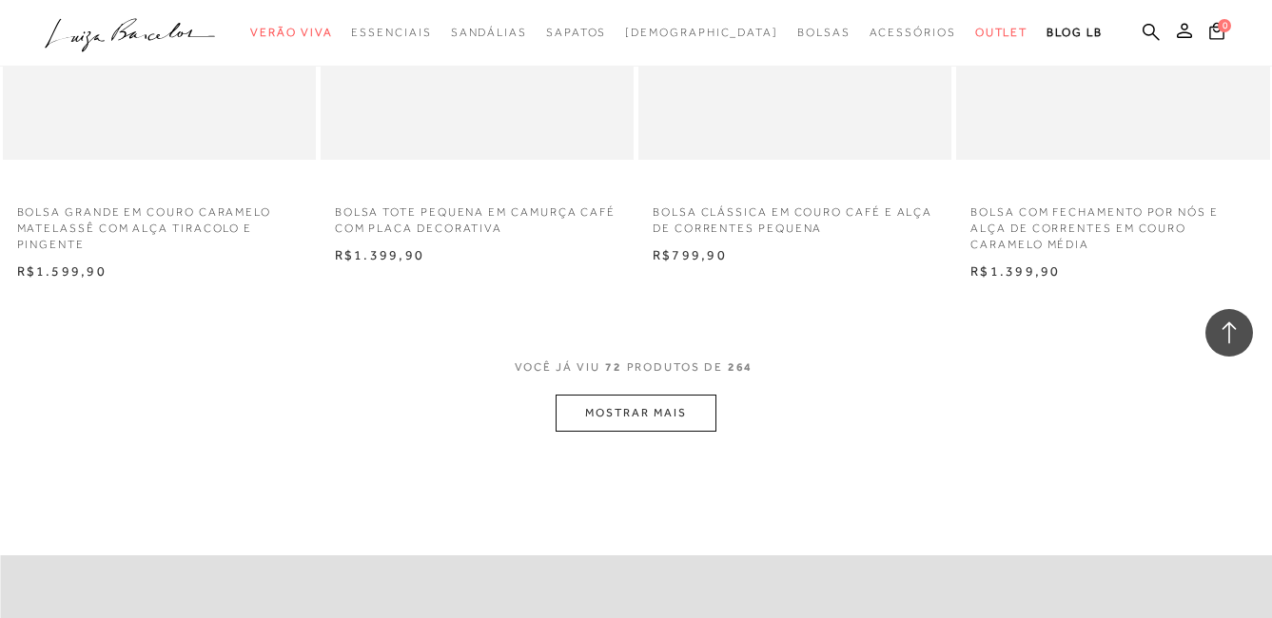
scroll to position [10676, 0]
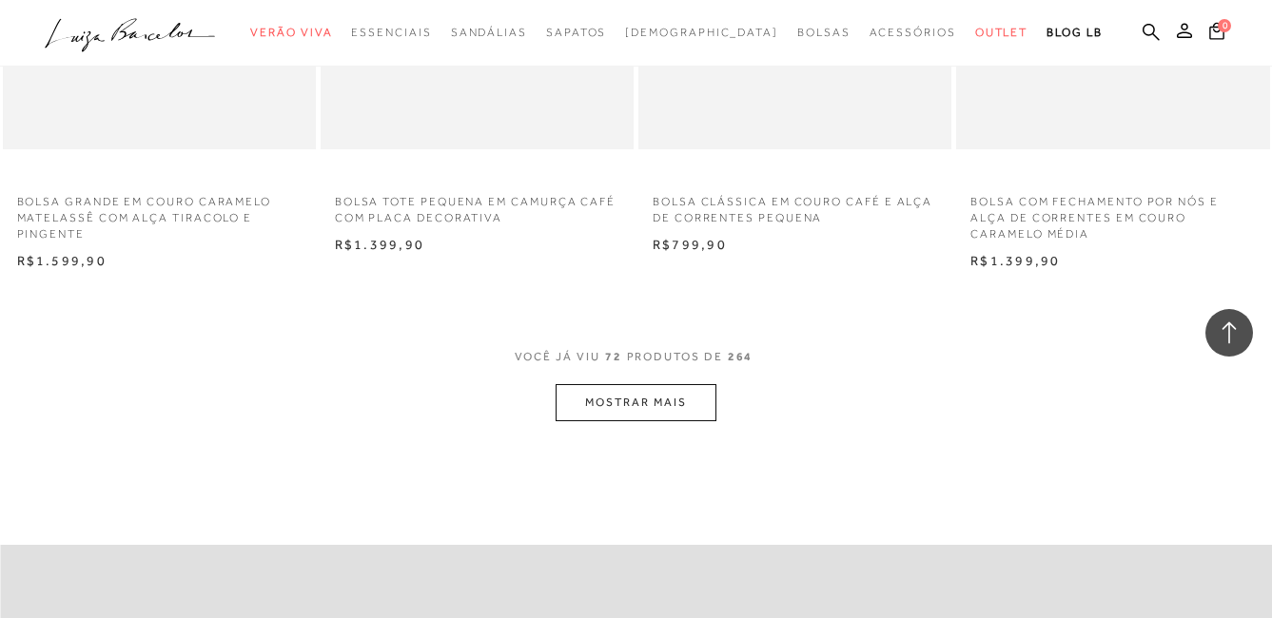
click at [675, 407] on button "MOSTRAR MAIS" at bounding box center [635, 402] width 160 height 37
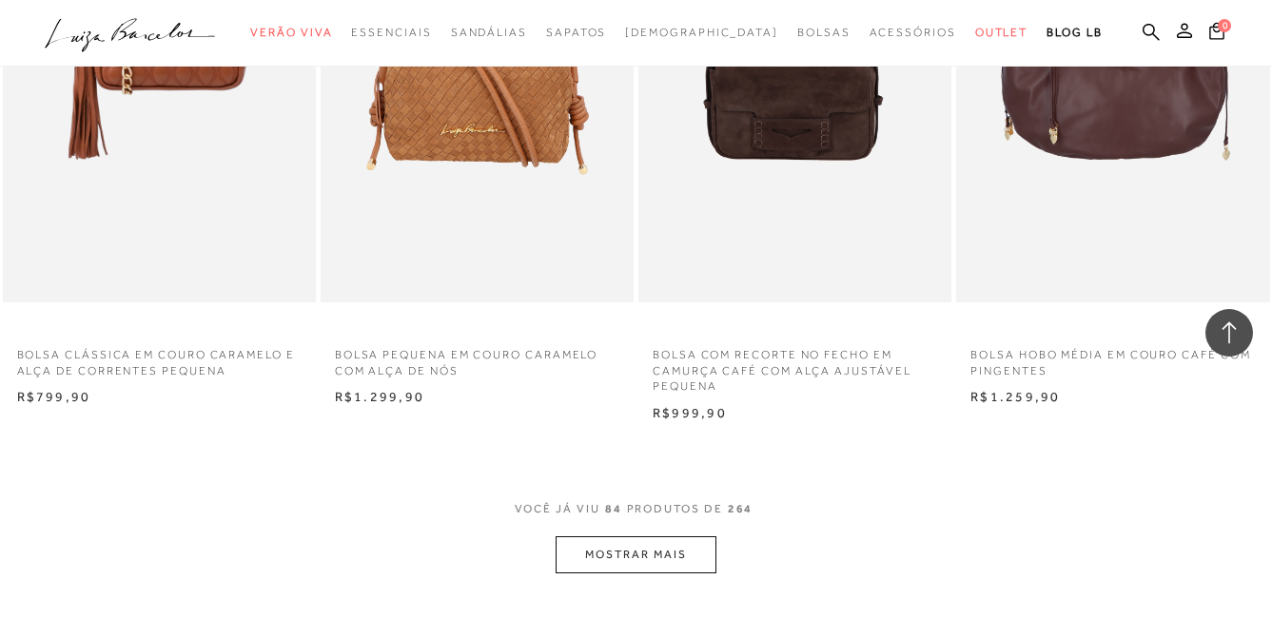
scroll to position [12483, 0]
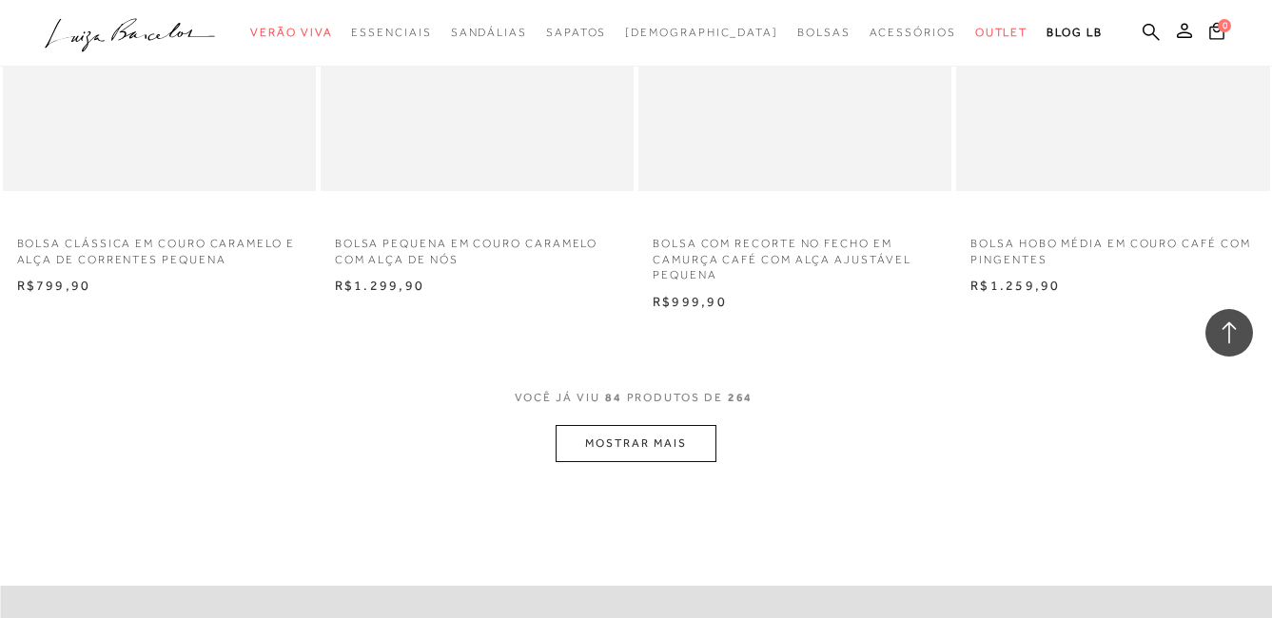
click at [666, 447] on button "MOSTRAR MAIS" at bounding box center [635, 443] width 160 height 37
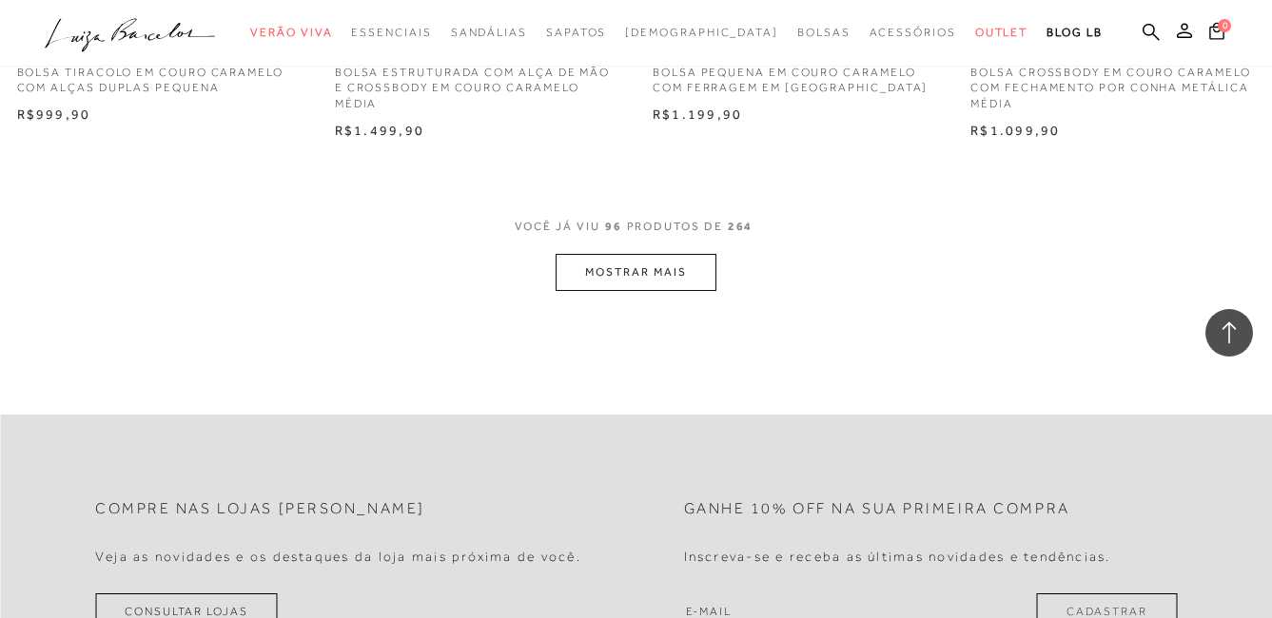
scroll to position [14480, 0]
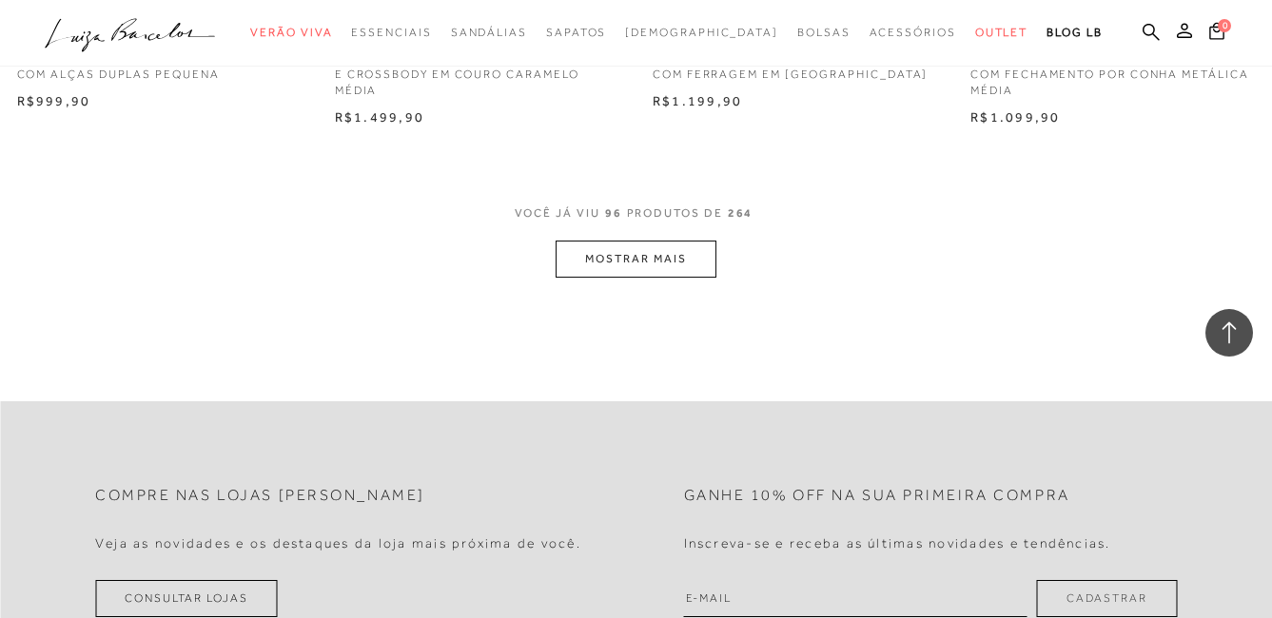
click at [687, 266] on button "MOSTRAR MAIS" at bounding box center [635, 259] width 160 height 37
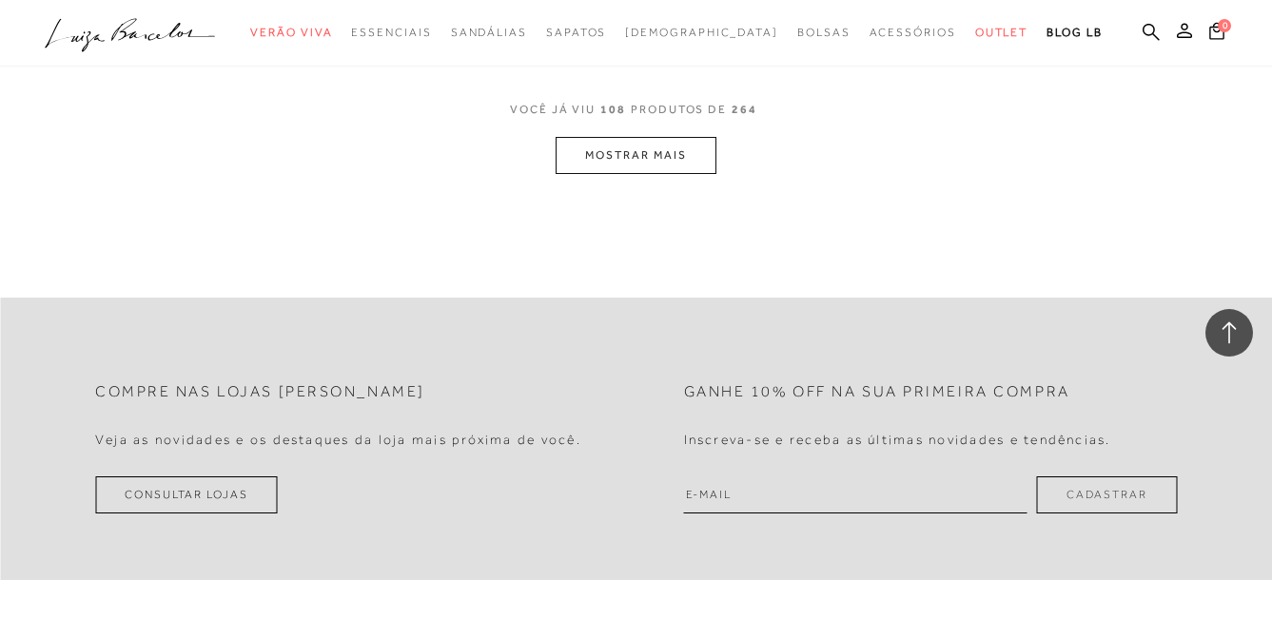
scroll to position [16382, 0]
click at [633, 157] on button "MOSTRAR MAIS" at bounding box center [635, 153] width 160 height 37
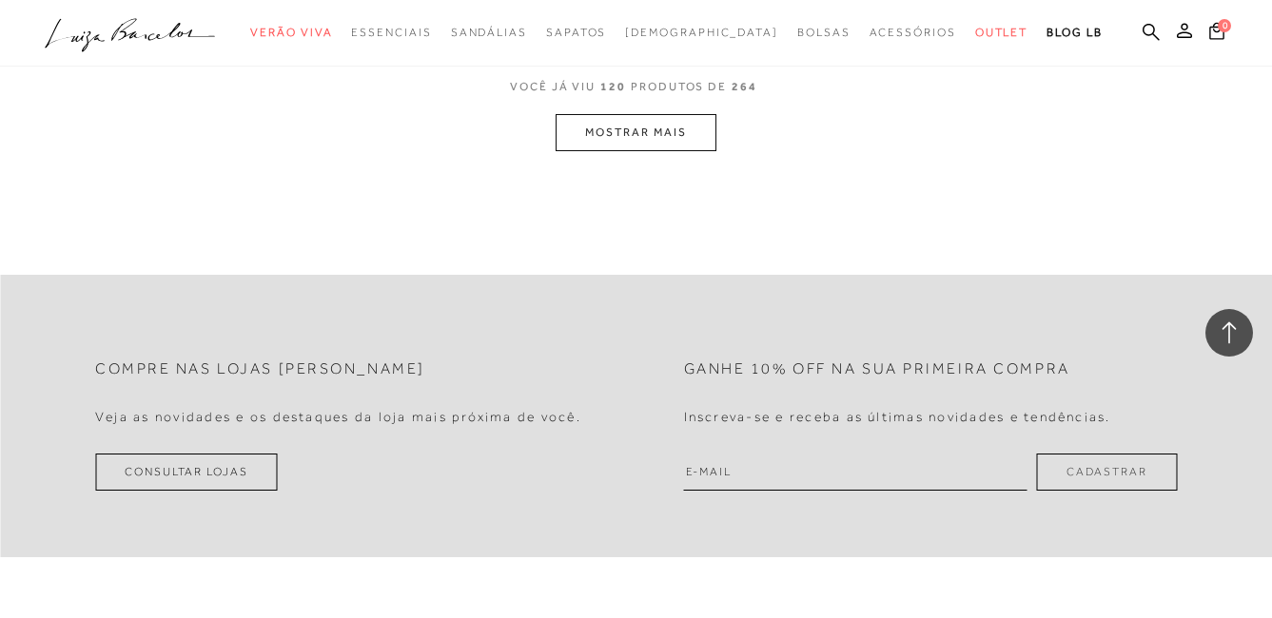
scroll to position [18189, 0]
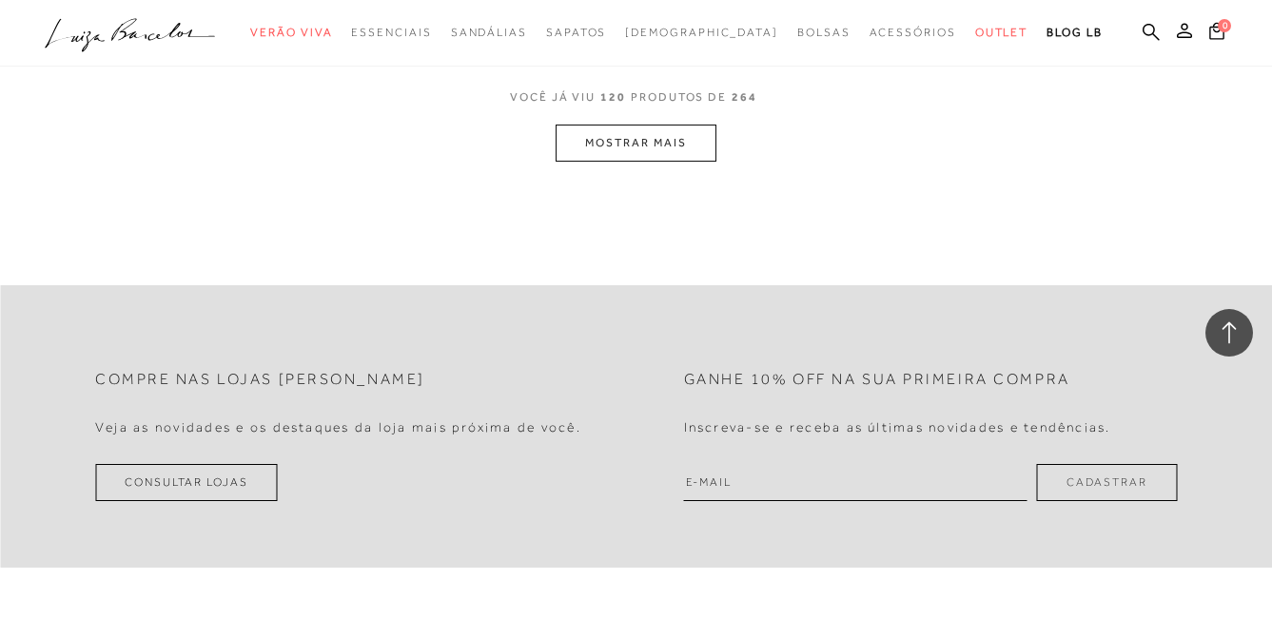
click at [663, 157] on button "MOSTRAR MAIS" at bounding box center [635, 143] width 160 height 37
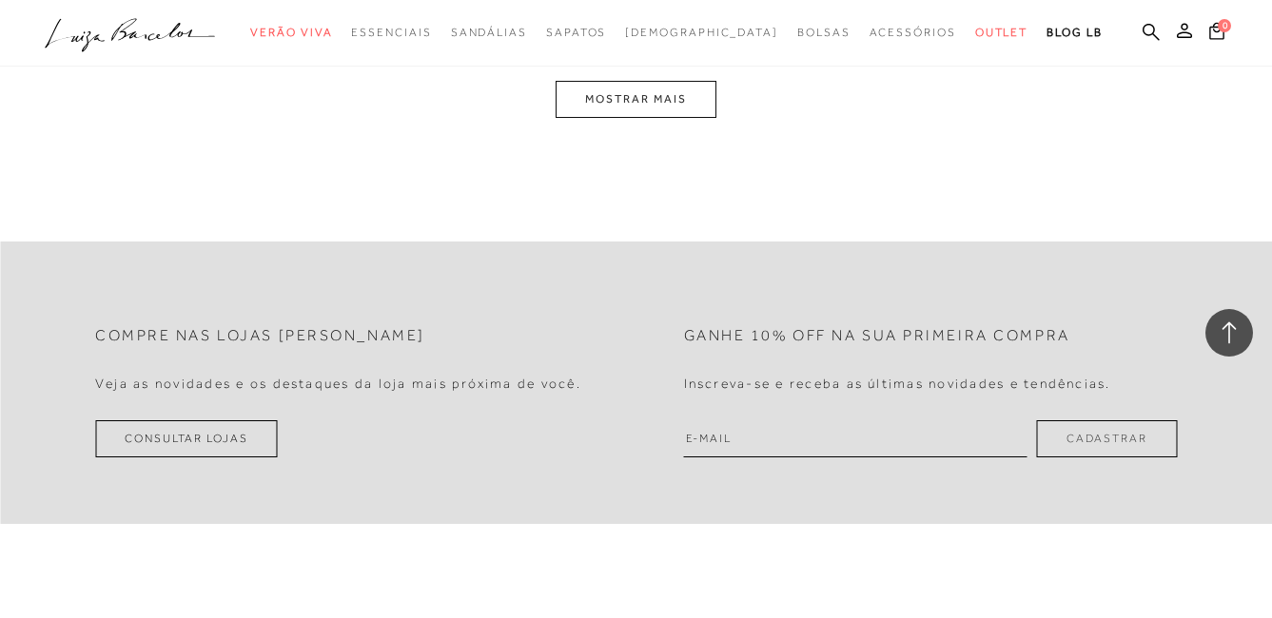
scroll to position [19996, 0]
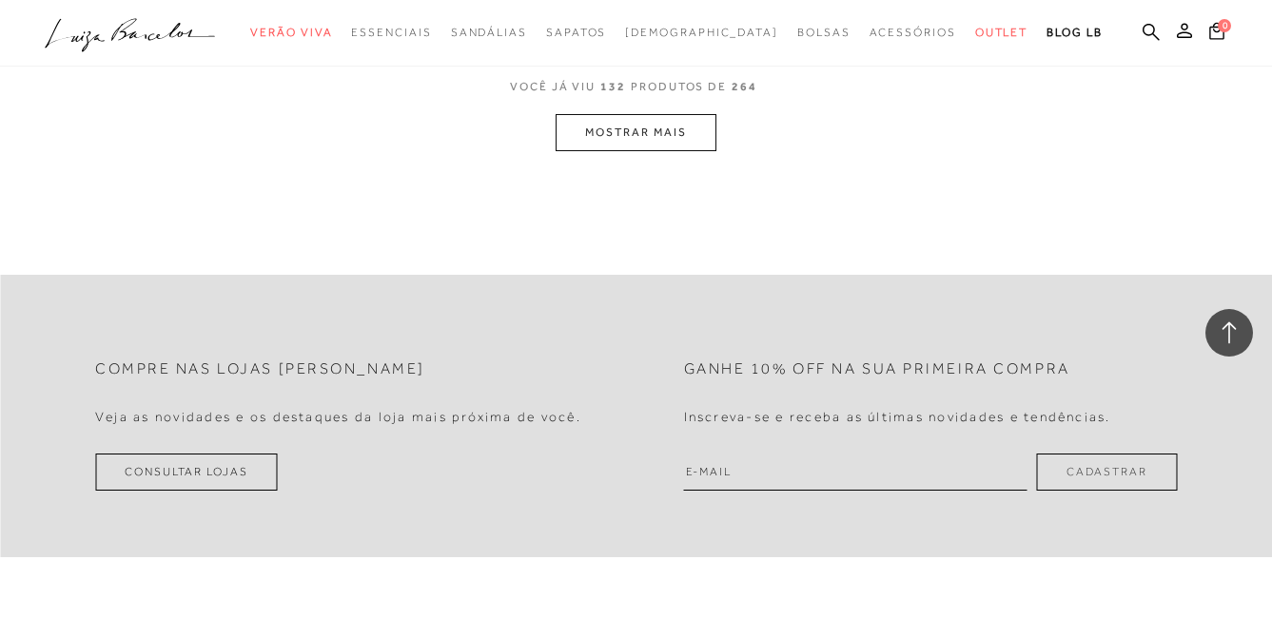
click at [622, 151] on button "MOSTRAR MAIS" at bounding box center [635, 132] width 160 height 37
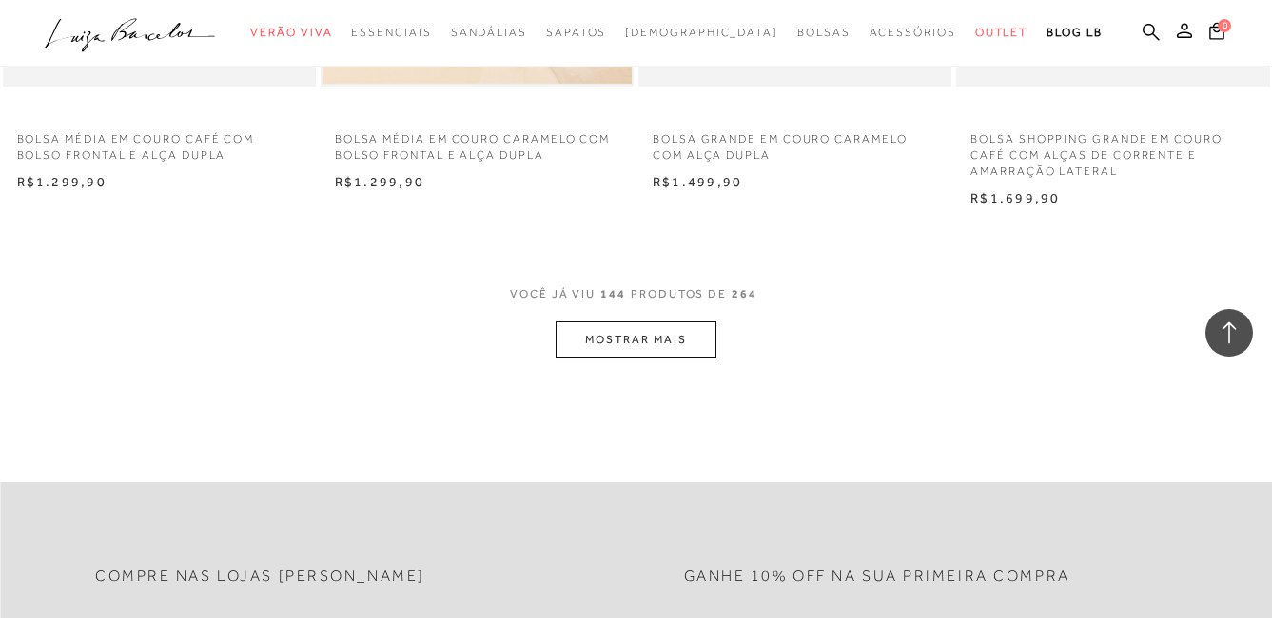
scroll to position [21613, 0]
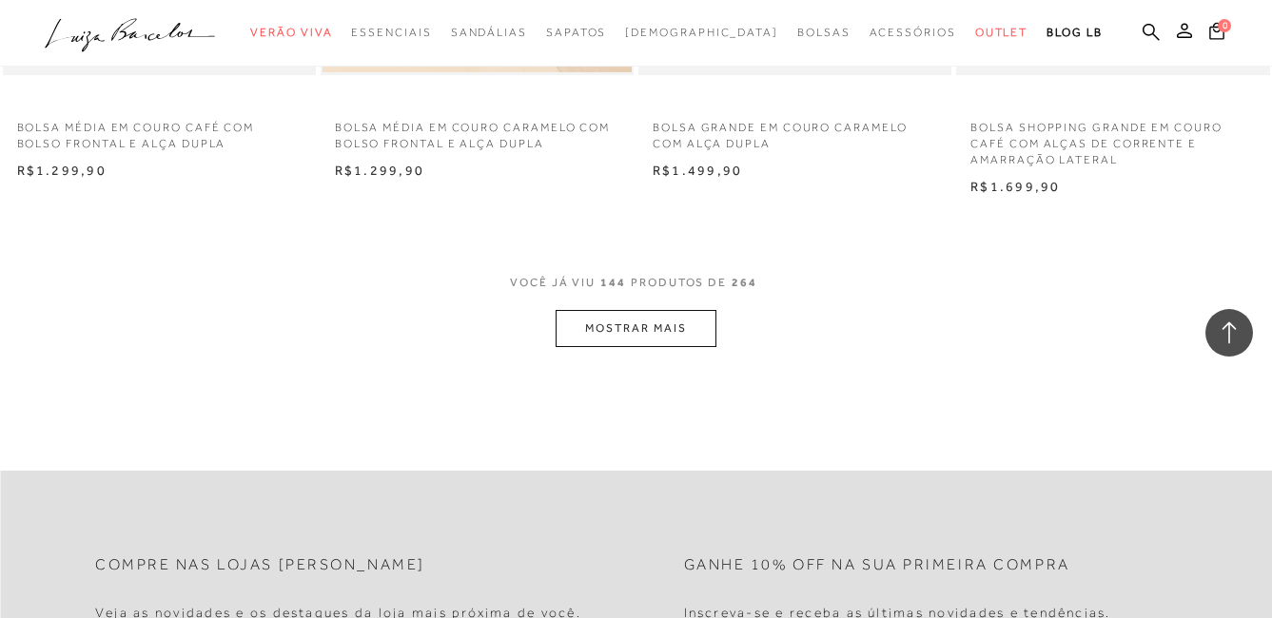
click at [644, 346] on button "MOSTRAR MAIS" at bounding box center [635, 328] width 160 height 37
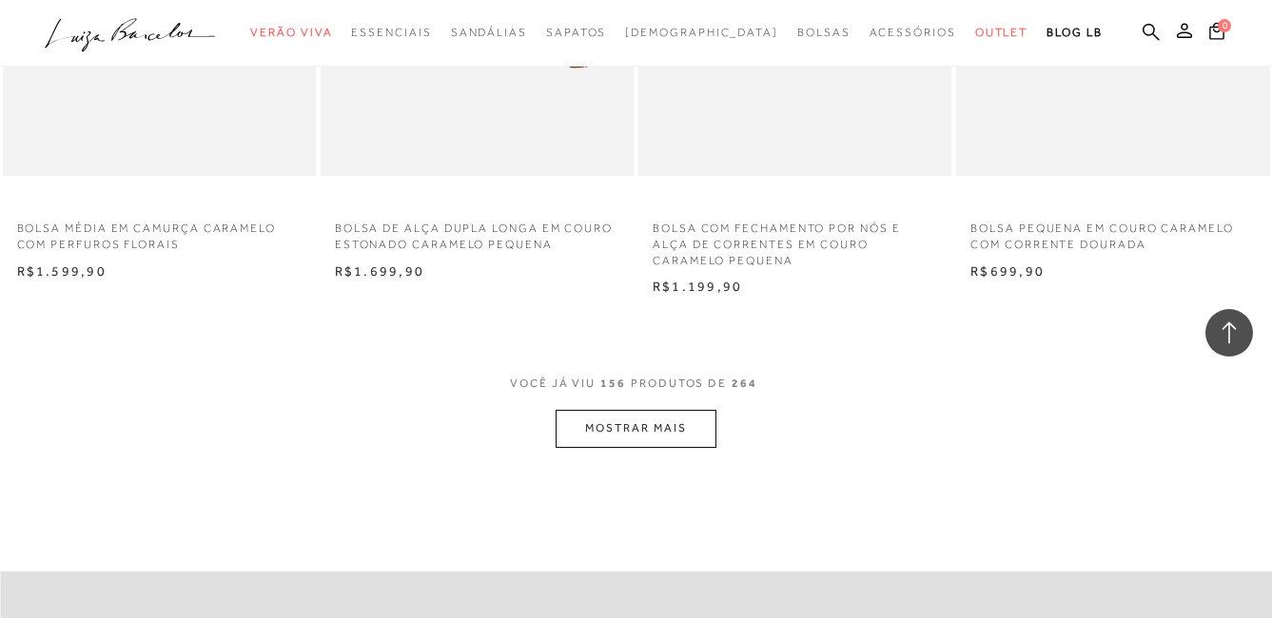
scroll to position [23420, 0]
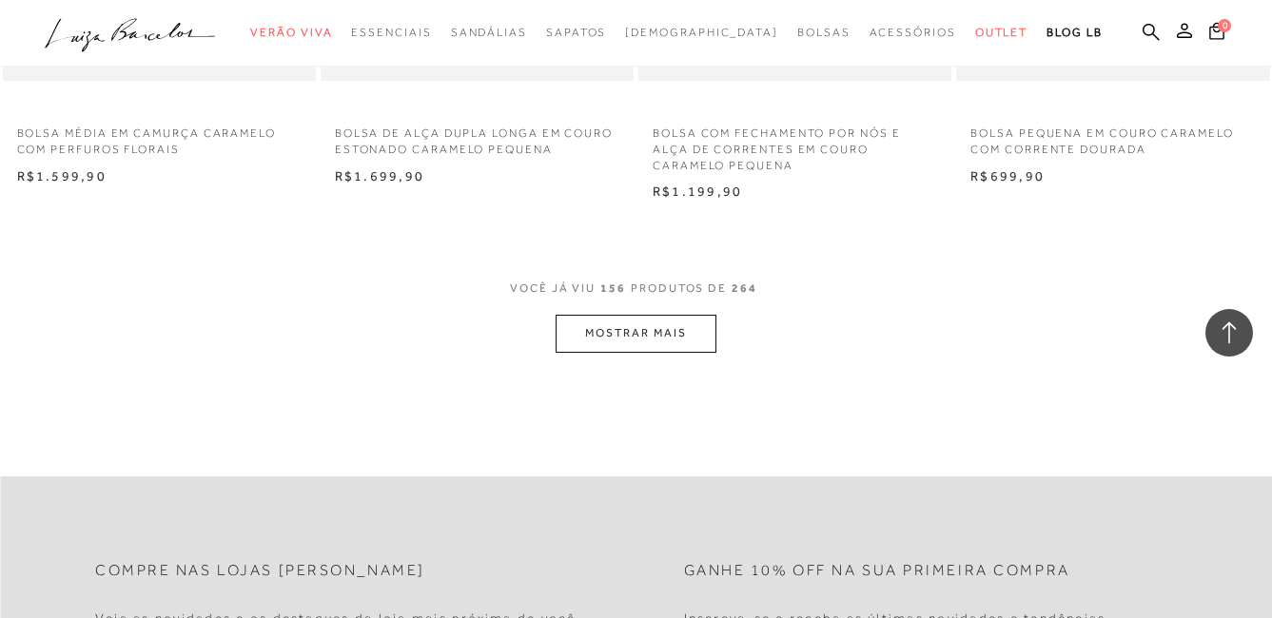
click at [635, 352] on button "MOSTRAR MAIS" at bounding box center [635, 333] width 160 height 37
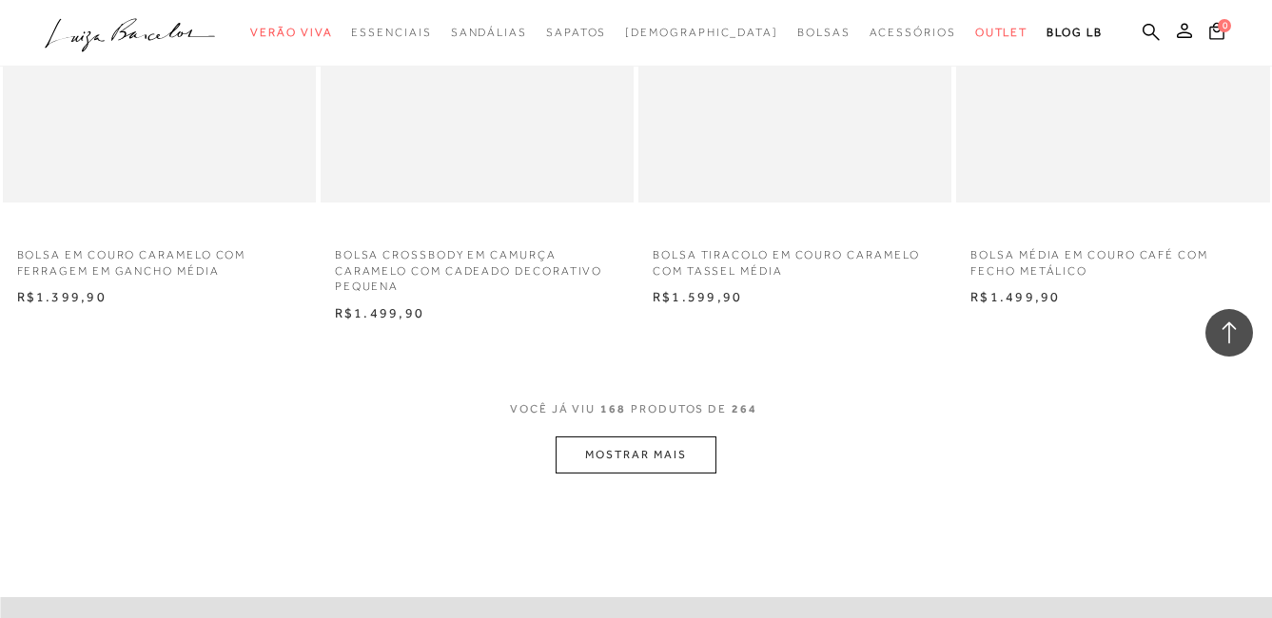
scroll to position [25227, 0]
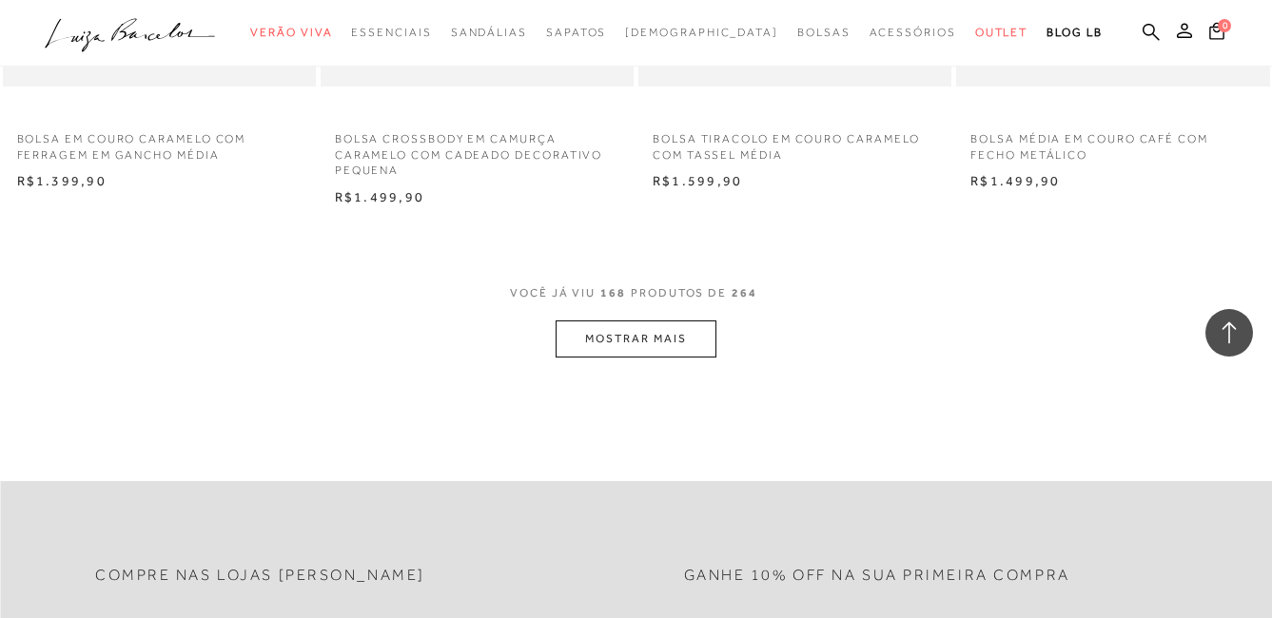
click at [637, 355] on button "MOSTRAR MAIS" at bounding box center [635, 338] width 160 height 37
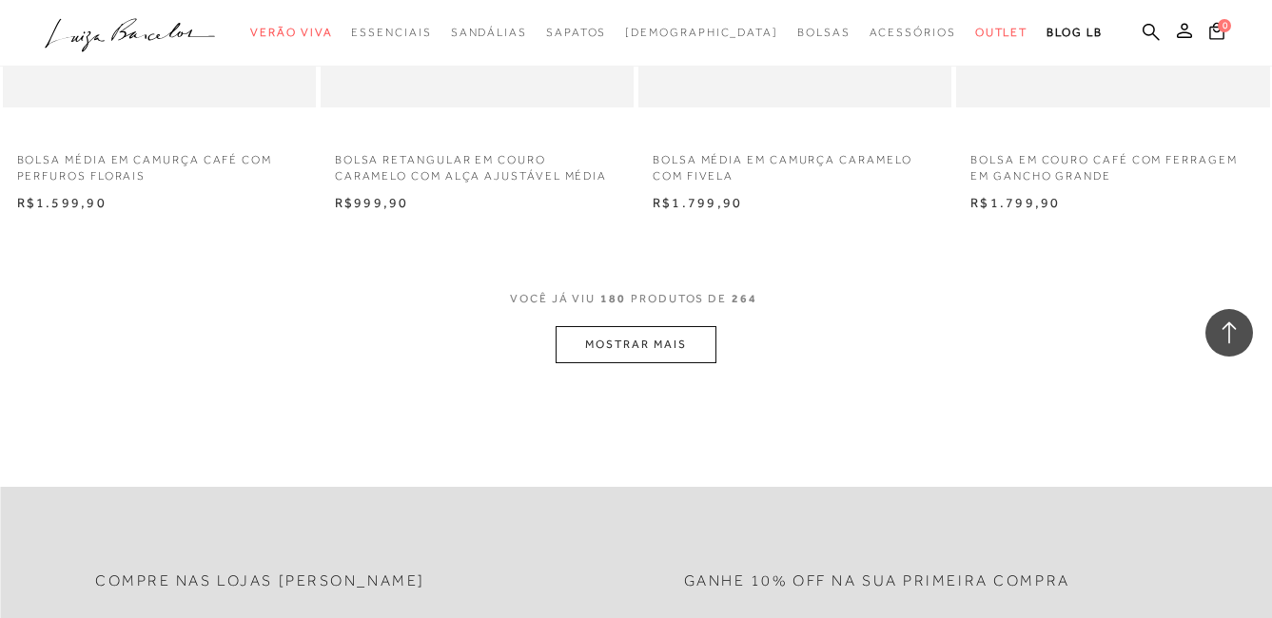
scroll to position [27129, 0]
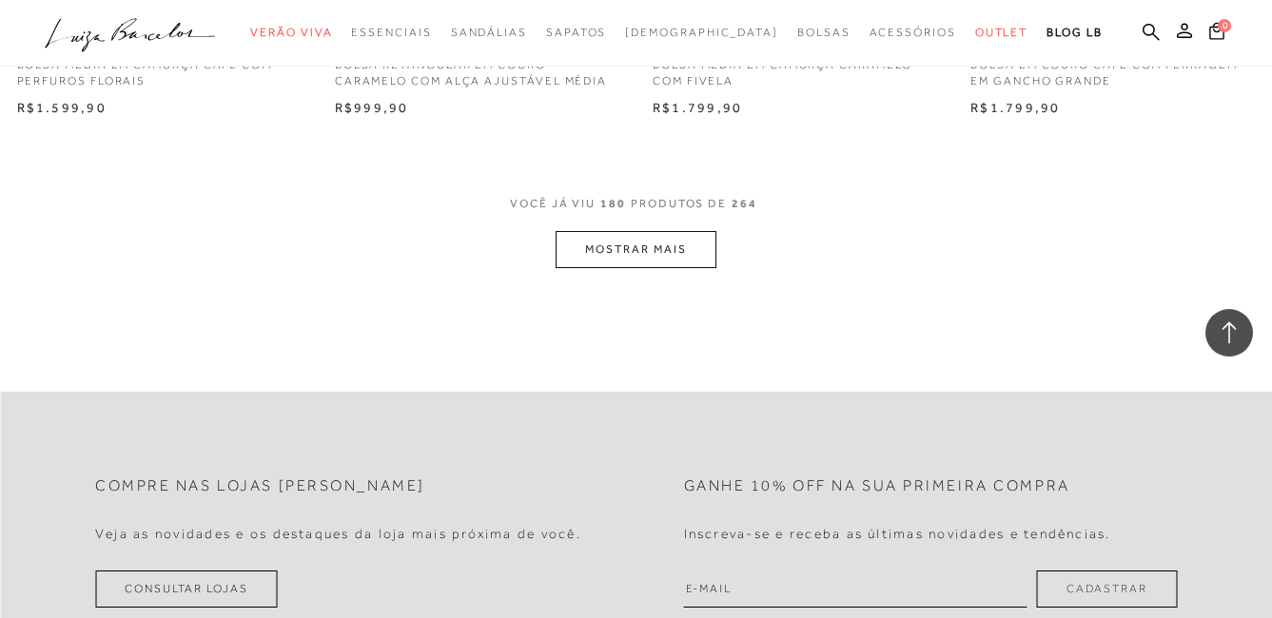
click at [633, 262] on button "MOSTRAR MAIS" at bounding box center [635, 249] width 160 height 37
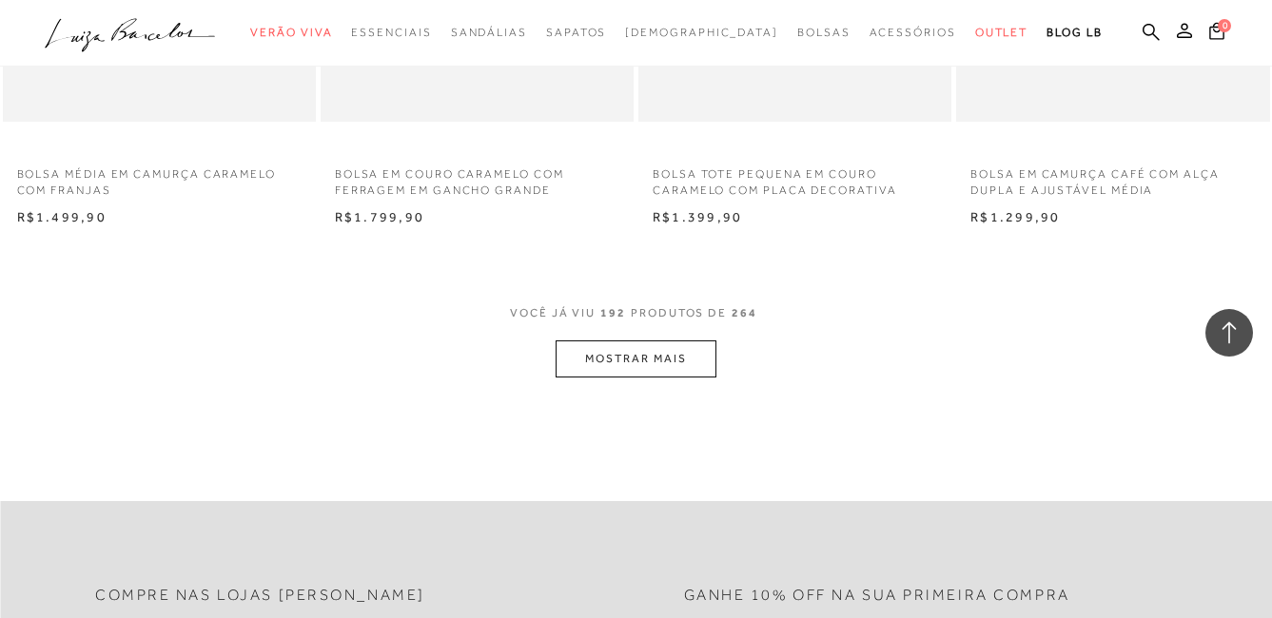
scroll to position [28841, 0]
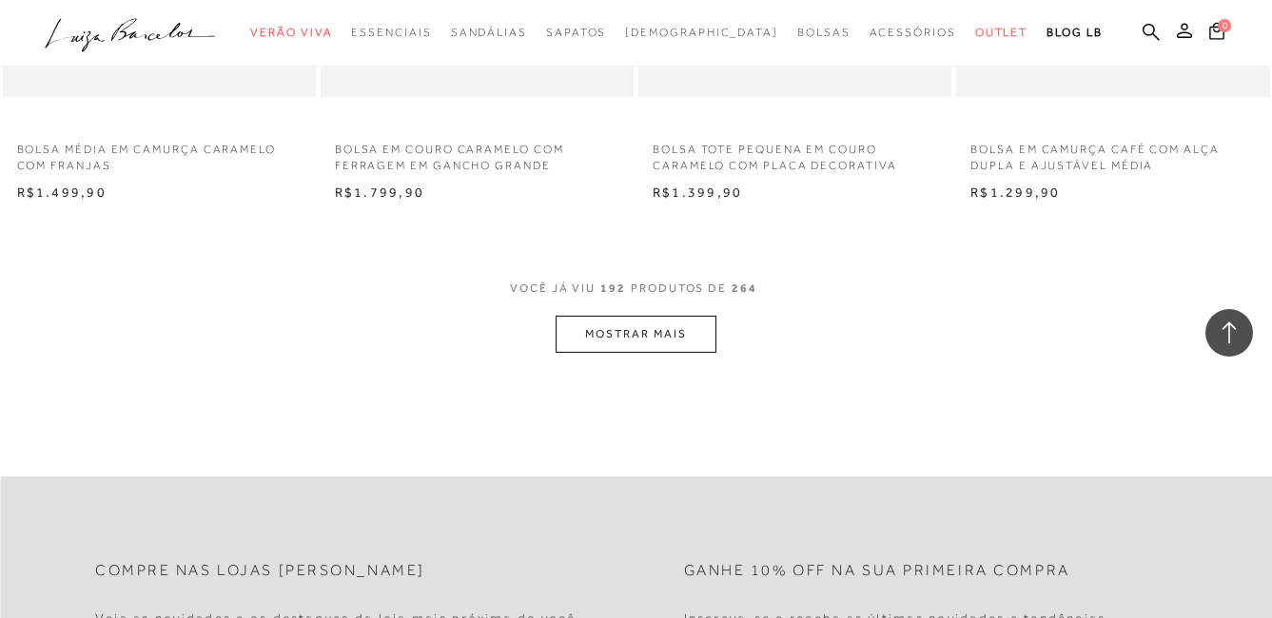
click at [655, 345] on button "MOSTRAR MAIS" at bounding box center [635, 334] width 160 height 37
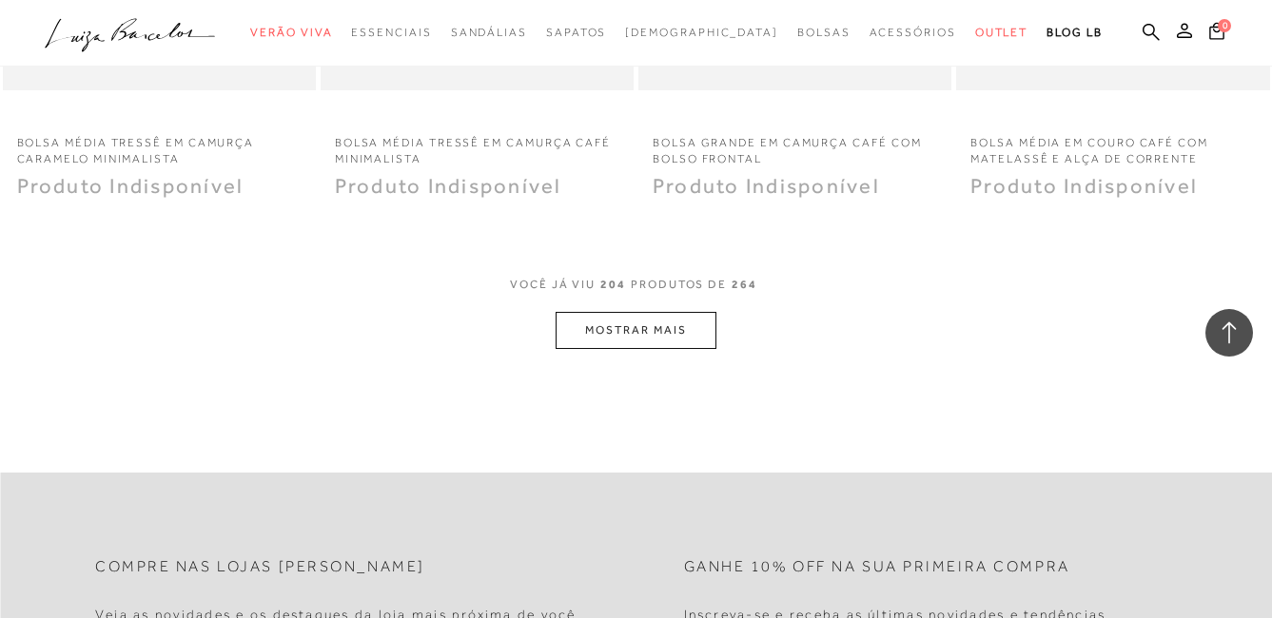
scroll to position [30648, 0]
click at [587, 339] on button "MOSTRAR MAIS" at bounding box center [635, 329] width 160 height 37
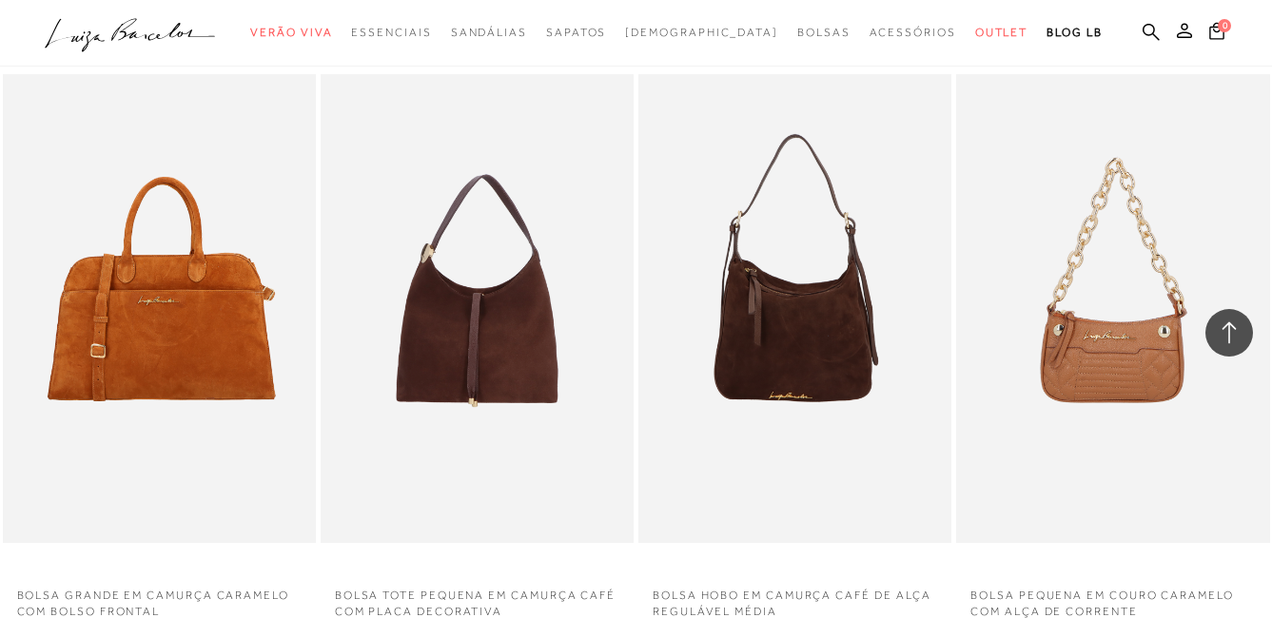
scroll to position [32265, 0]
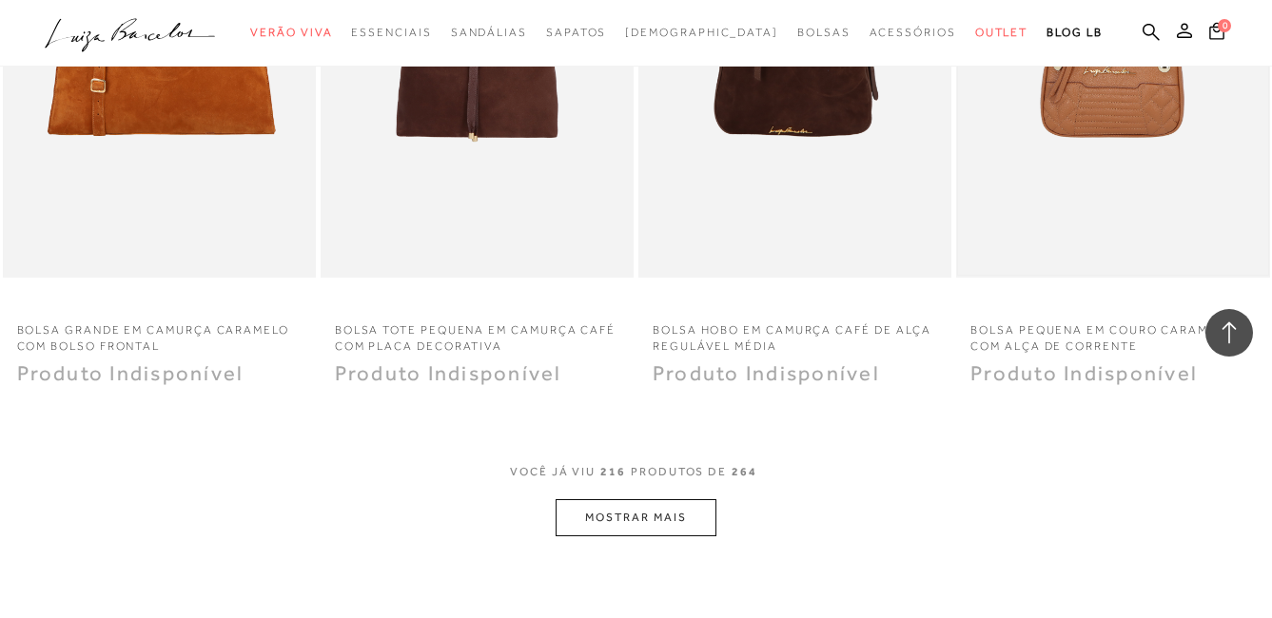
click at [1103, 136] on img at bounding box center [1112, 44] width 309 height 464
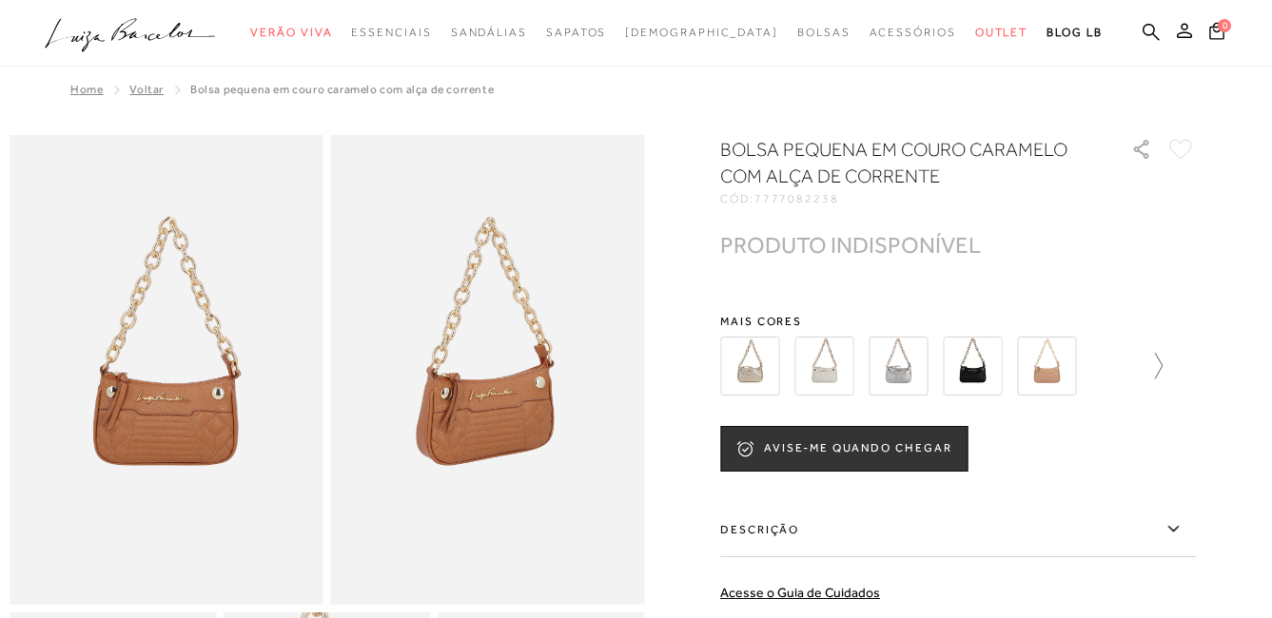
click at [1160, 367] on icon at bounding box center [1149, 366] width 27 height 27
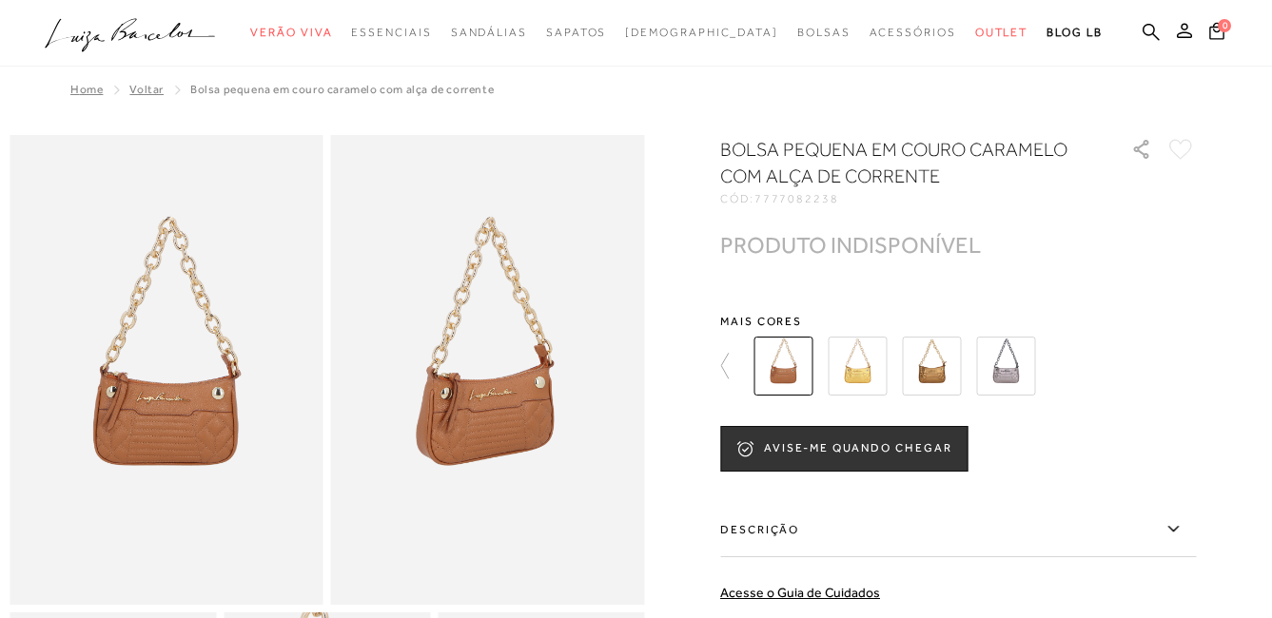
click at [1160, 367] on div at bounding box center [969, 366] width 442 height 70
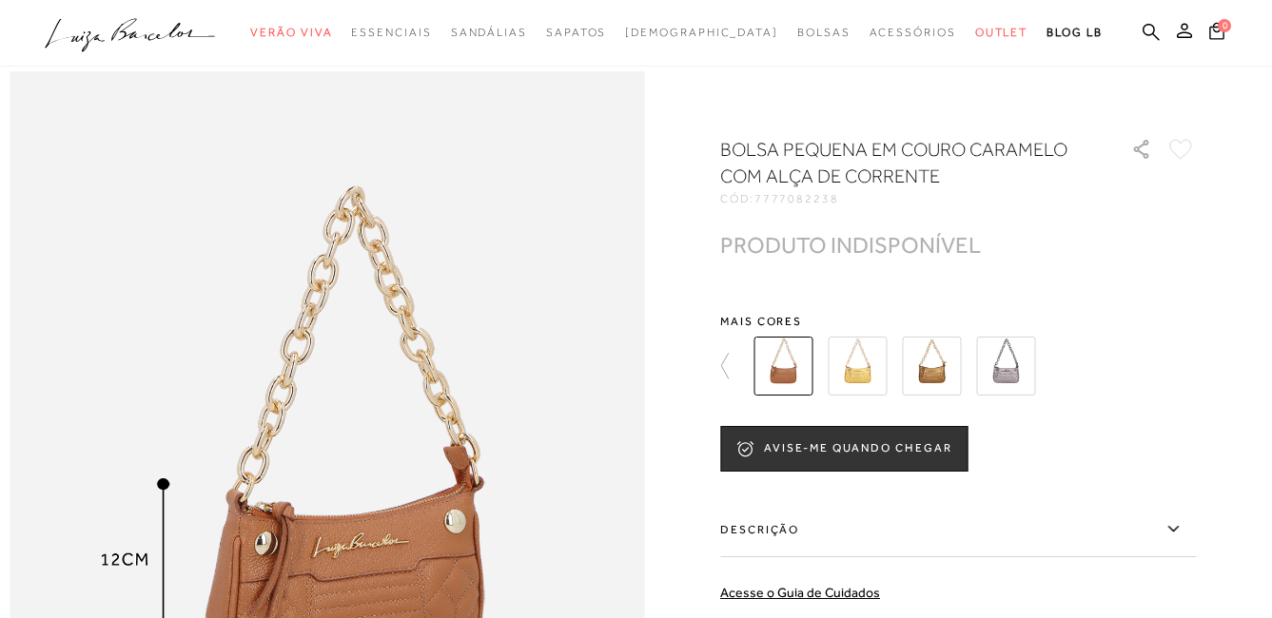
scroll to position [1046, 0]
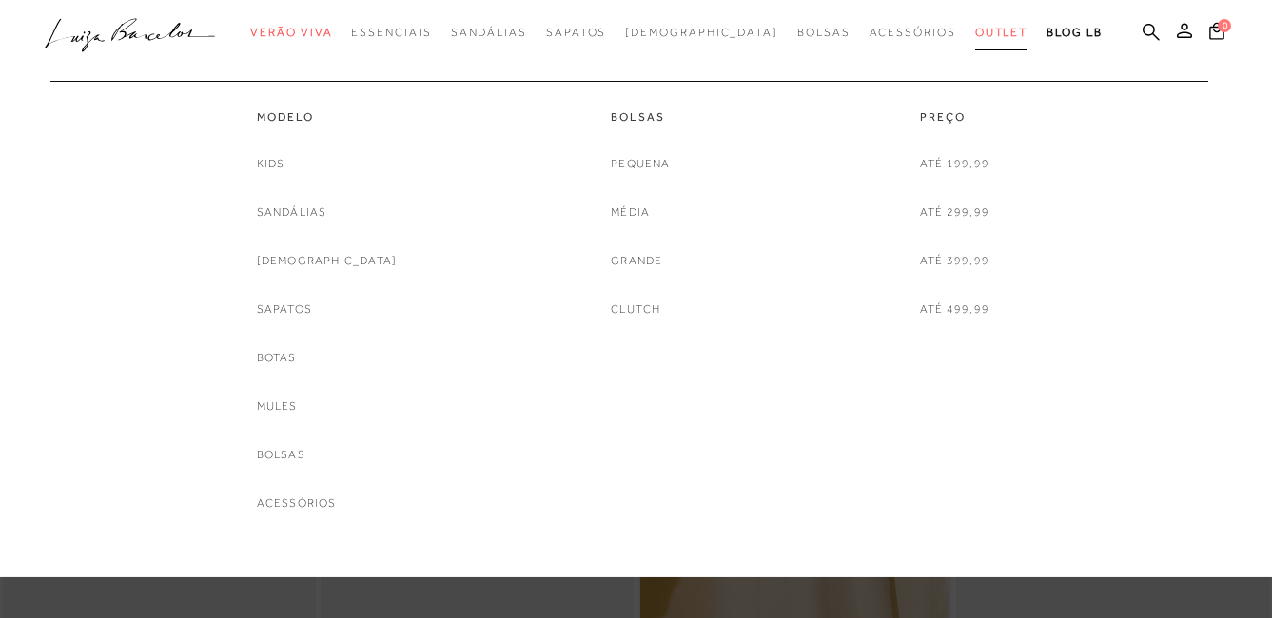
click at [975, 34] on span "Outlet" at bounding box center [1001, 32] width 53 height 13
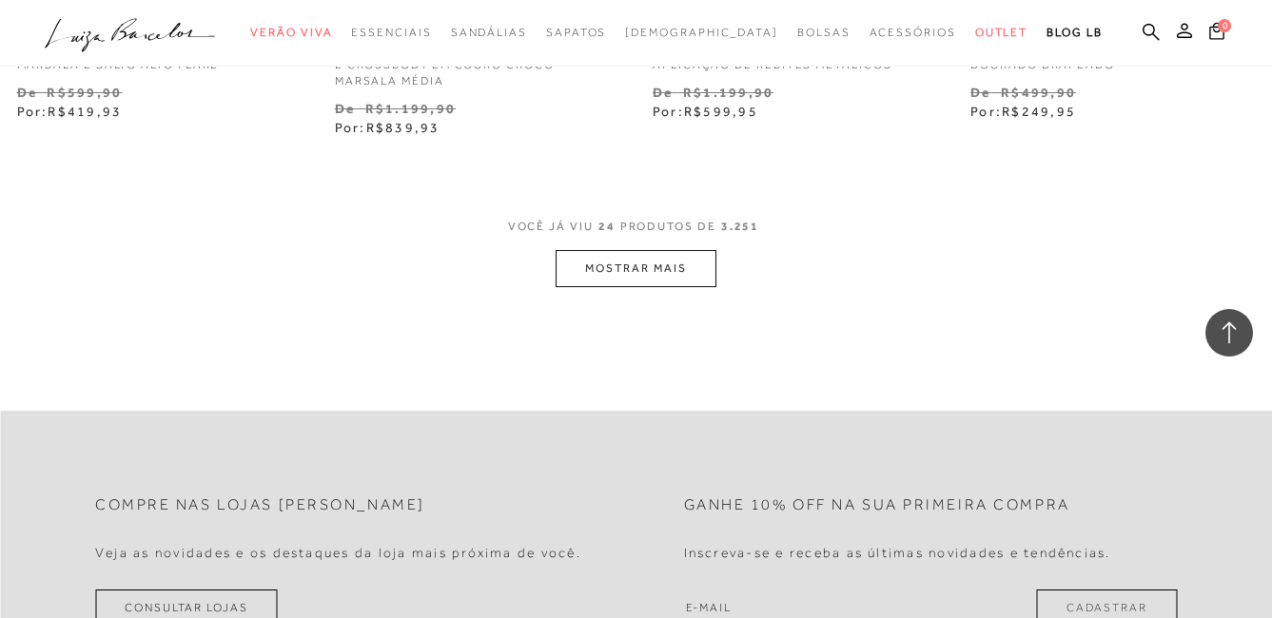
scroll to position [3614, 0]
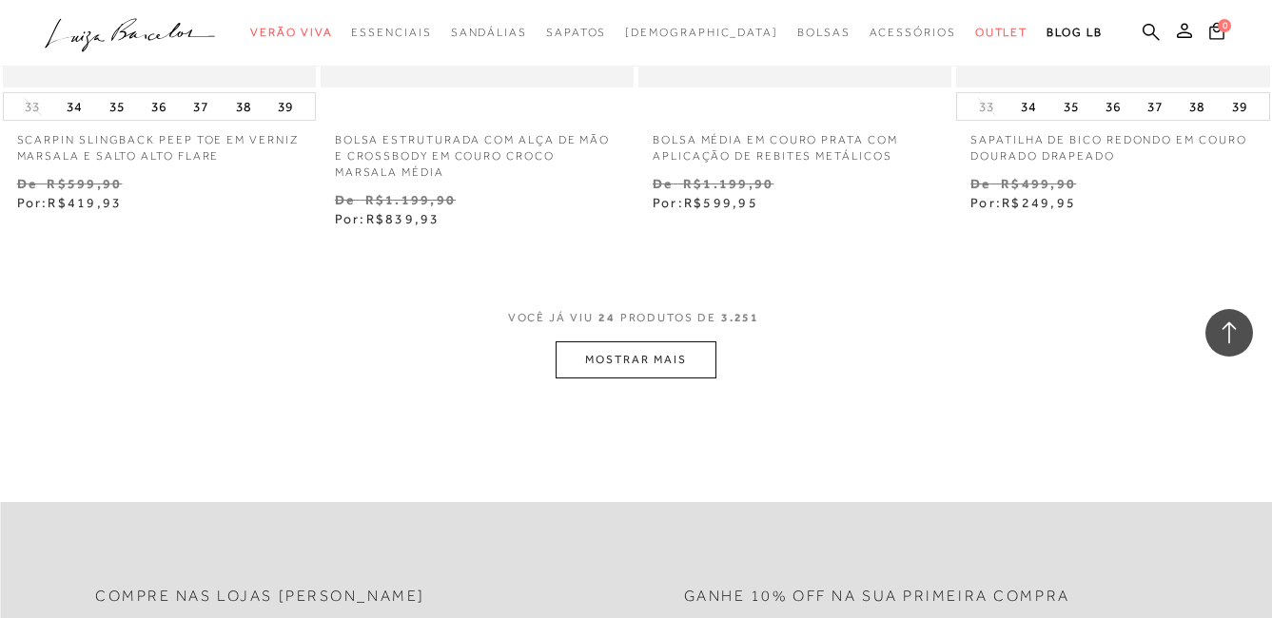
click at [667, 352] on button "MOSTRAR MAIS" at bounding box center [635, 359] width 160 height 37
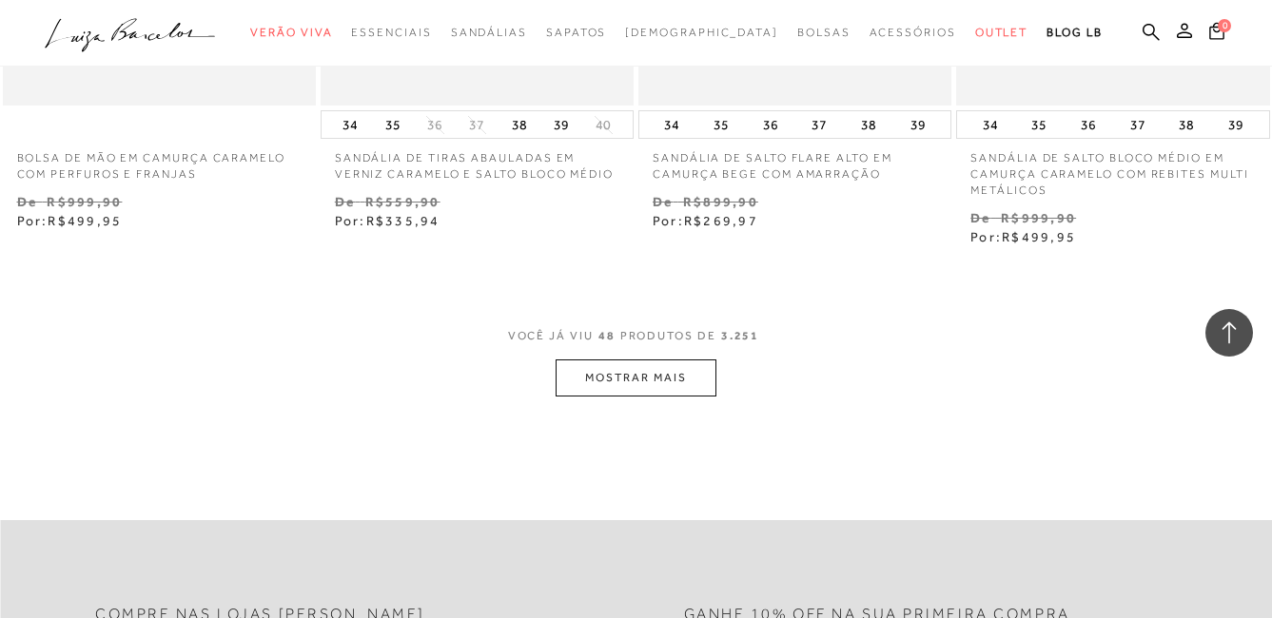
scroll to position [7323, 0]
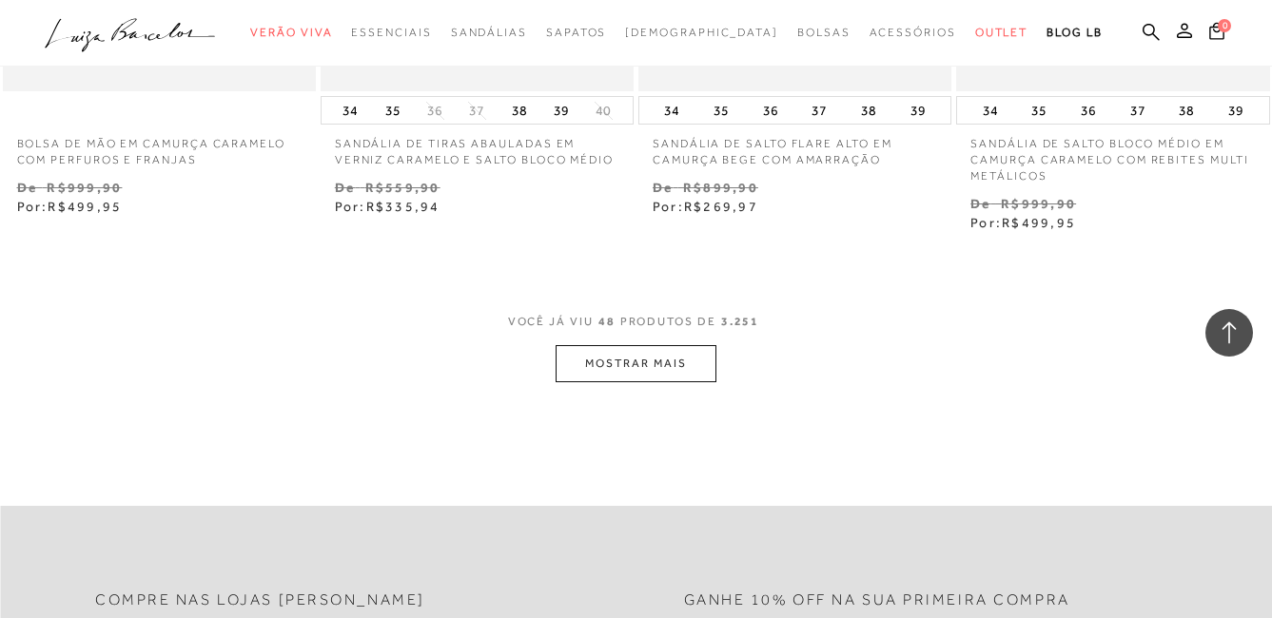
click at [641, 350] on button "MOSTRAR MAIS" at bounding box center [635, 363] width 160 height 37
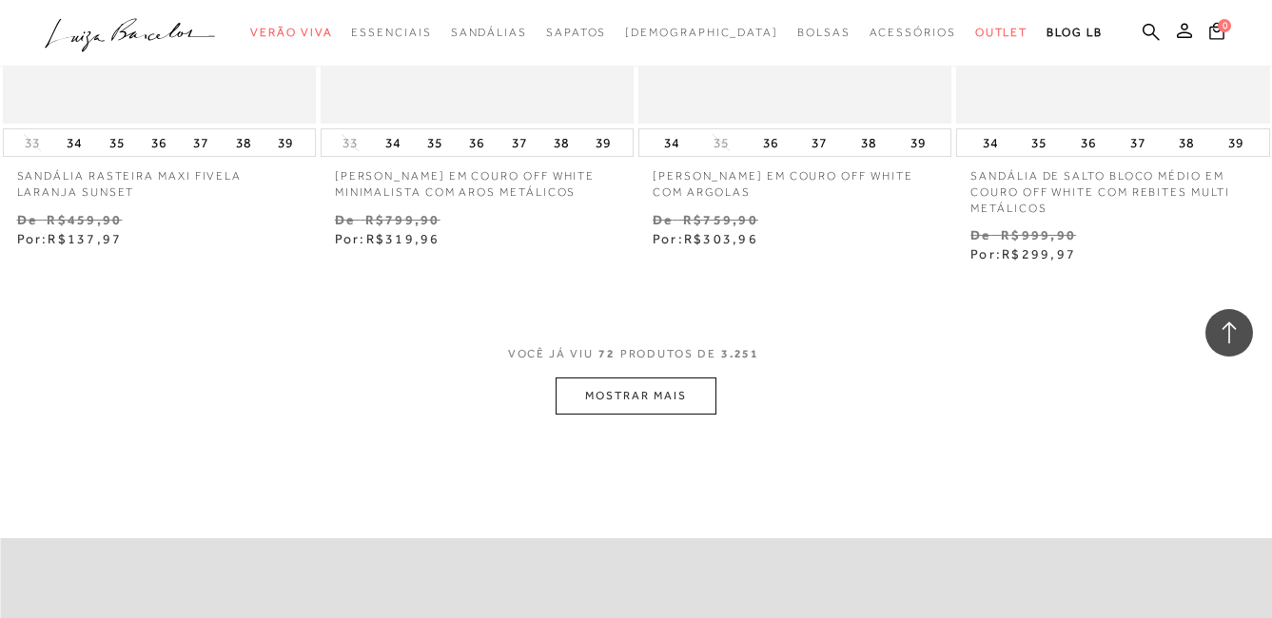
scroll to position [11032, 0]
